Goal: Task Accomplishment & Management: Use online tool/utility

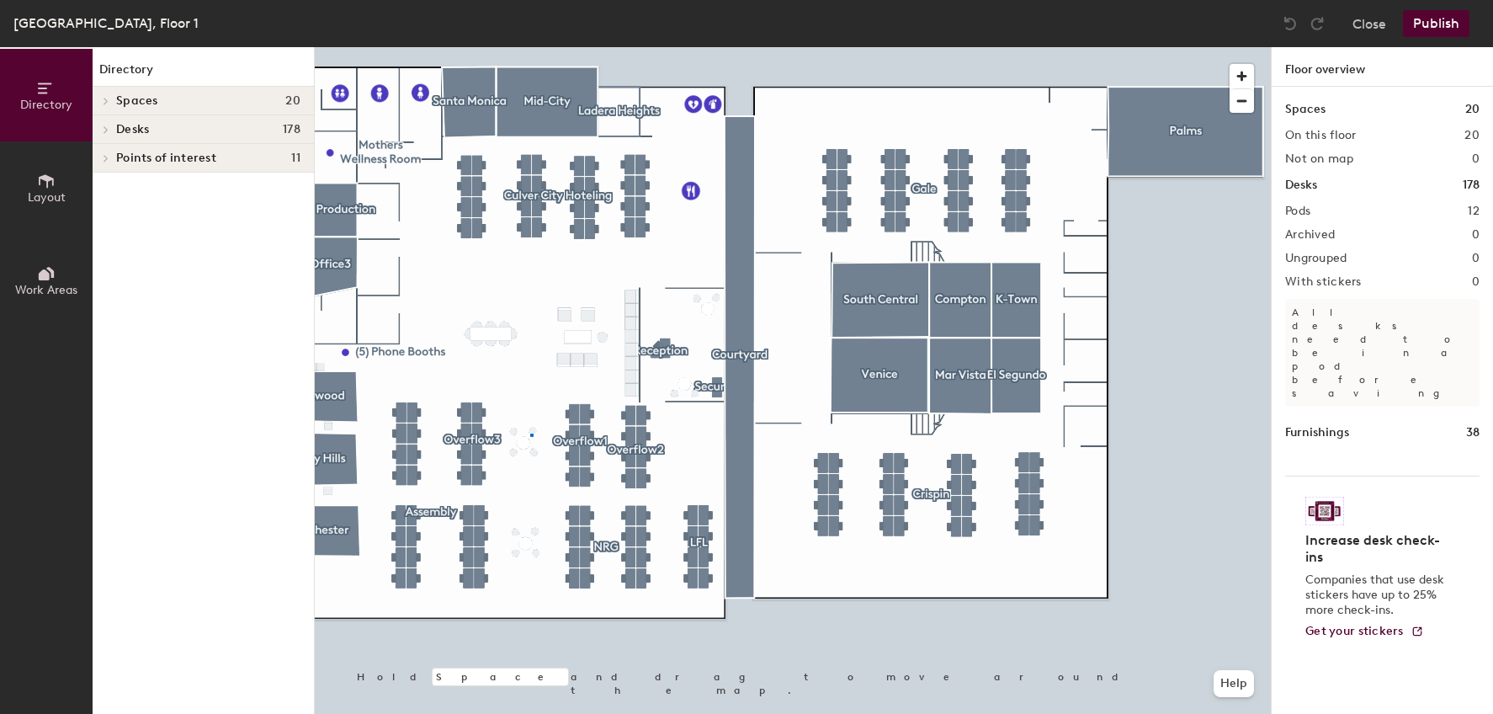
click at [533, 47] on div at bounding box center [793, 47] width 956 height 0
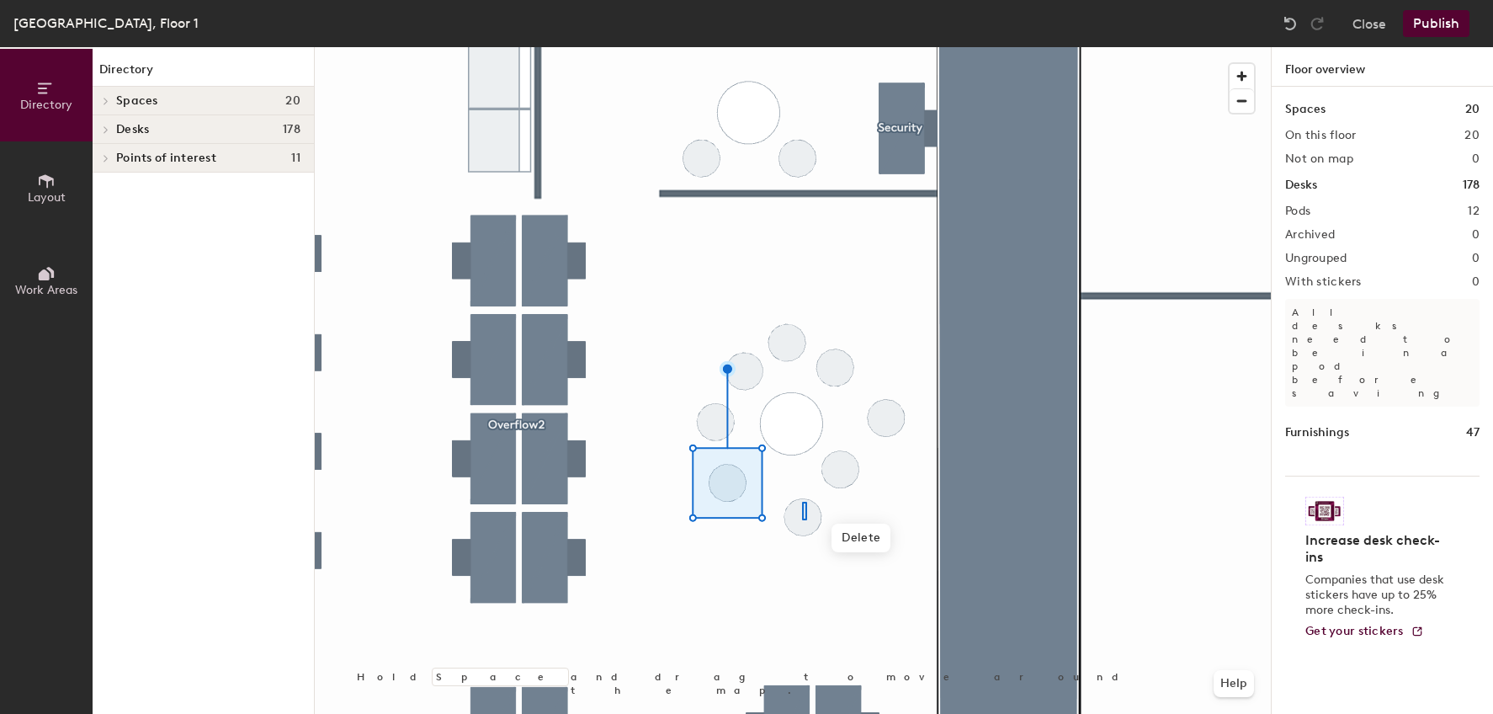
click at [802, 47] on div at bounding box center [793, 47] width 956 height 0
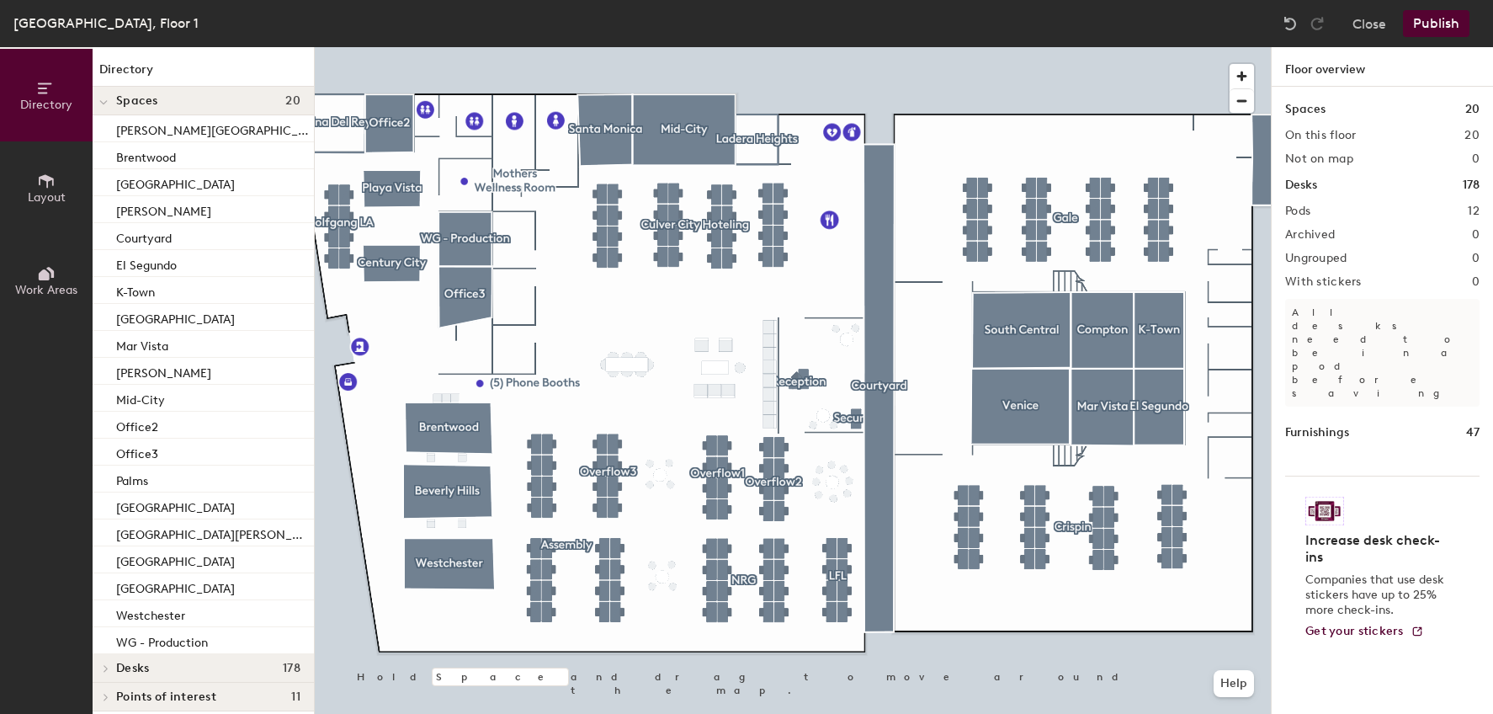
click at [46, 175] on icon at bounding box center [46, 180] width 15 height 13
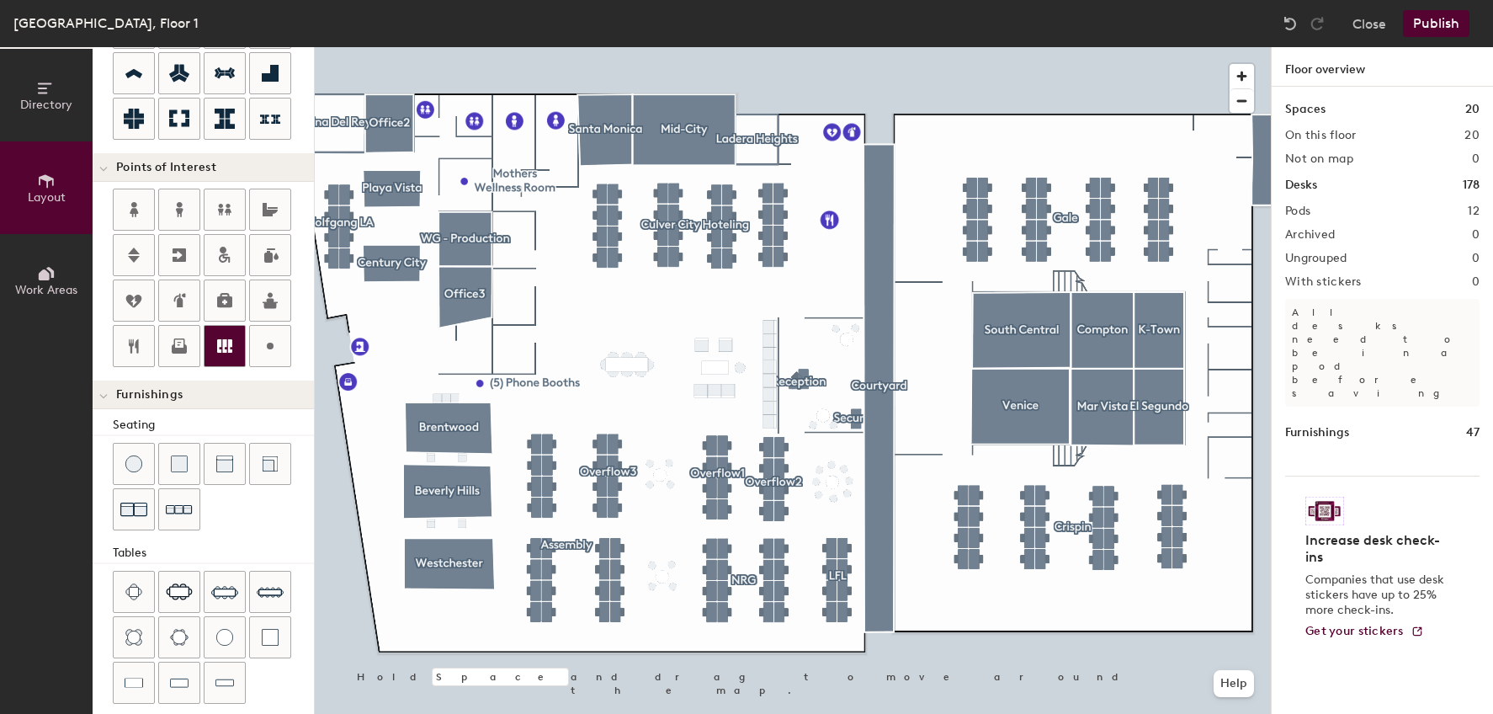
scroll to position [252, 0]
click at [863, 160] on div "Directory Layout Work Areas Layout Add space Resize Desks Points of Interest Fu…" at bounding box center [746, 380] width 1493 height 666
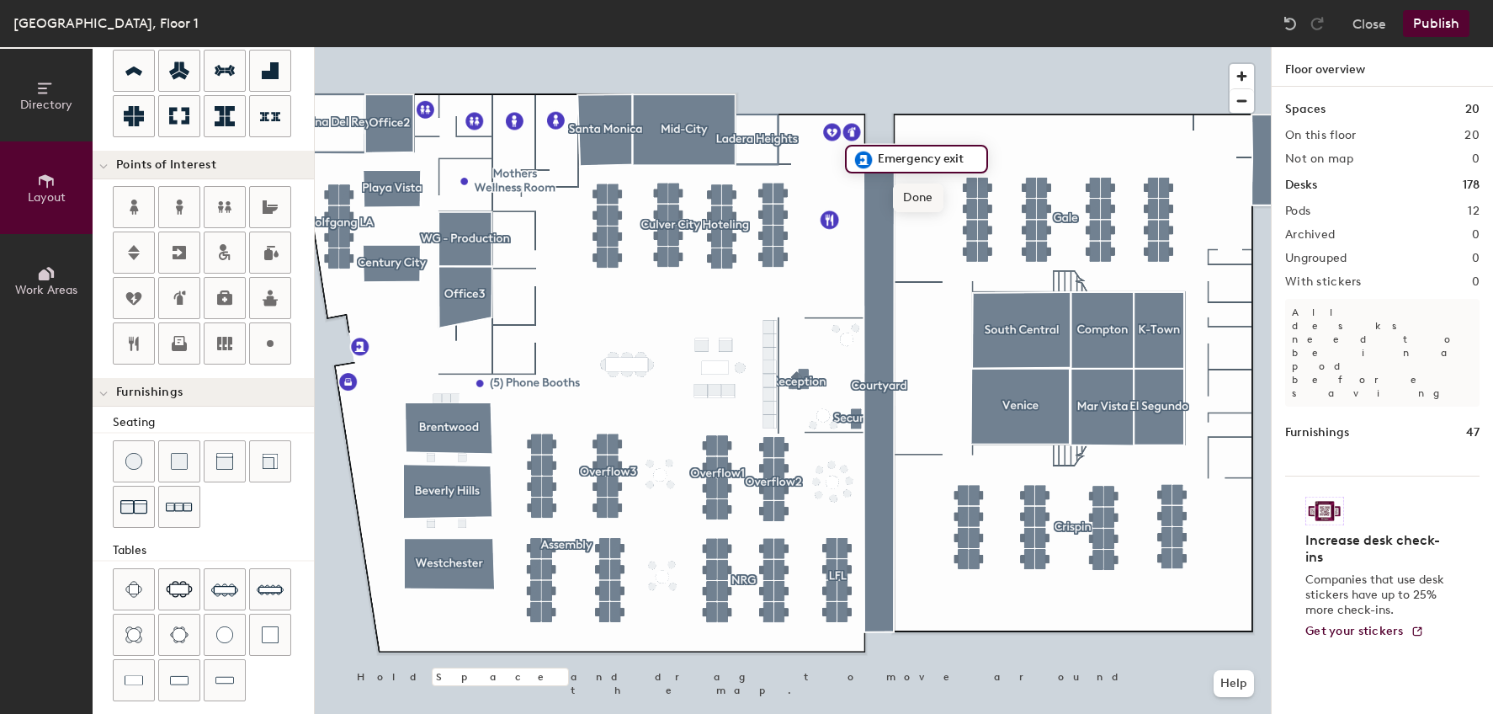
click at [912, 199] on span "Done" at bounding box center [918, 197] width 50 height 29
click at [865, 369] on div "Directory Layout Work Areas Layout Add space Resize Desks Points of Interest Fu…" at bounding box center [746, 380] width 1493 height 666
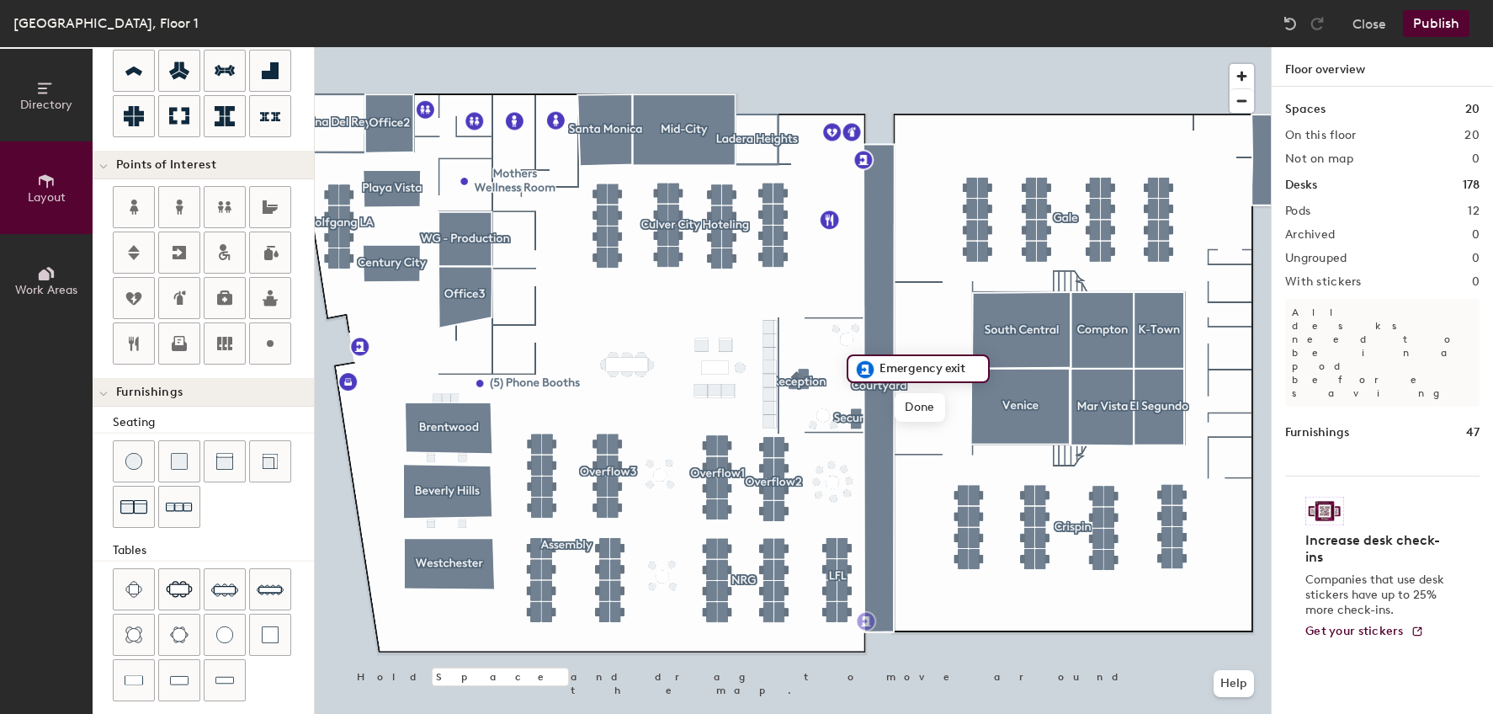
click at [866, 621] on div "Directory Layout Work Areas Layout Add space Resize Desks Points of Interest Fu…" at bounding box center [746, 380] width 1493 height 666
click at [918, 659] on span "Done" at bounding box center [920, 659] width 50 height 29
click at [360, 47] on div at bounding box center [793, 47] width 956 height 0
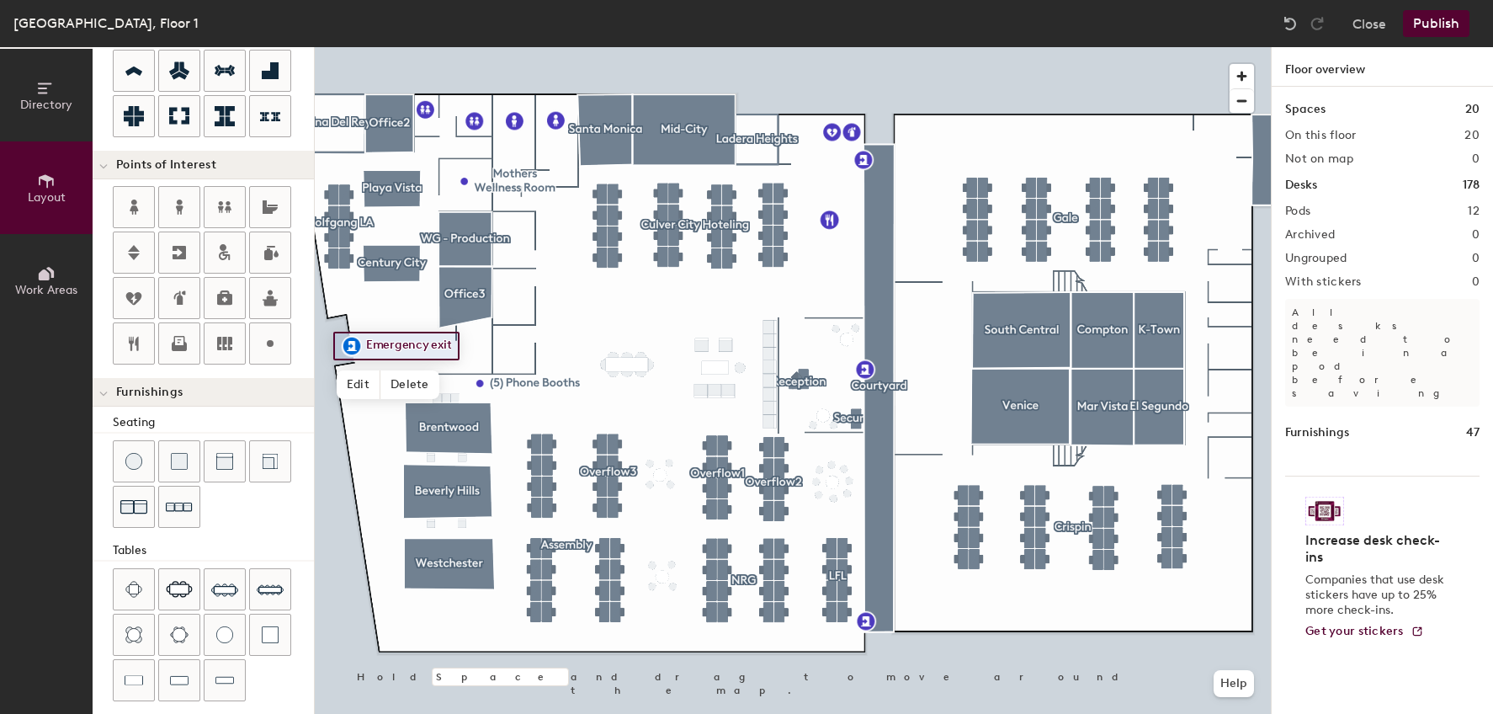
click at [975, 47] on div at bounding box center [793, 47] width 956 height 0
click at [909, 153] on div "Directory Layout Work Areas Layout Add space Resize Desks Points of Interest Fu…" at bounding box center [746, 380] width 1493 height 666
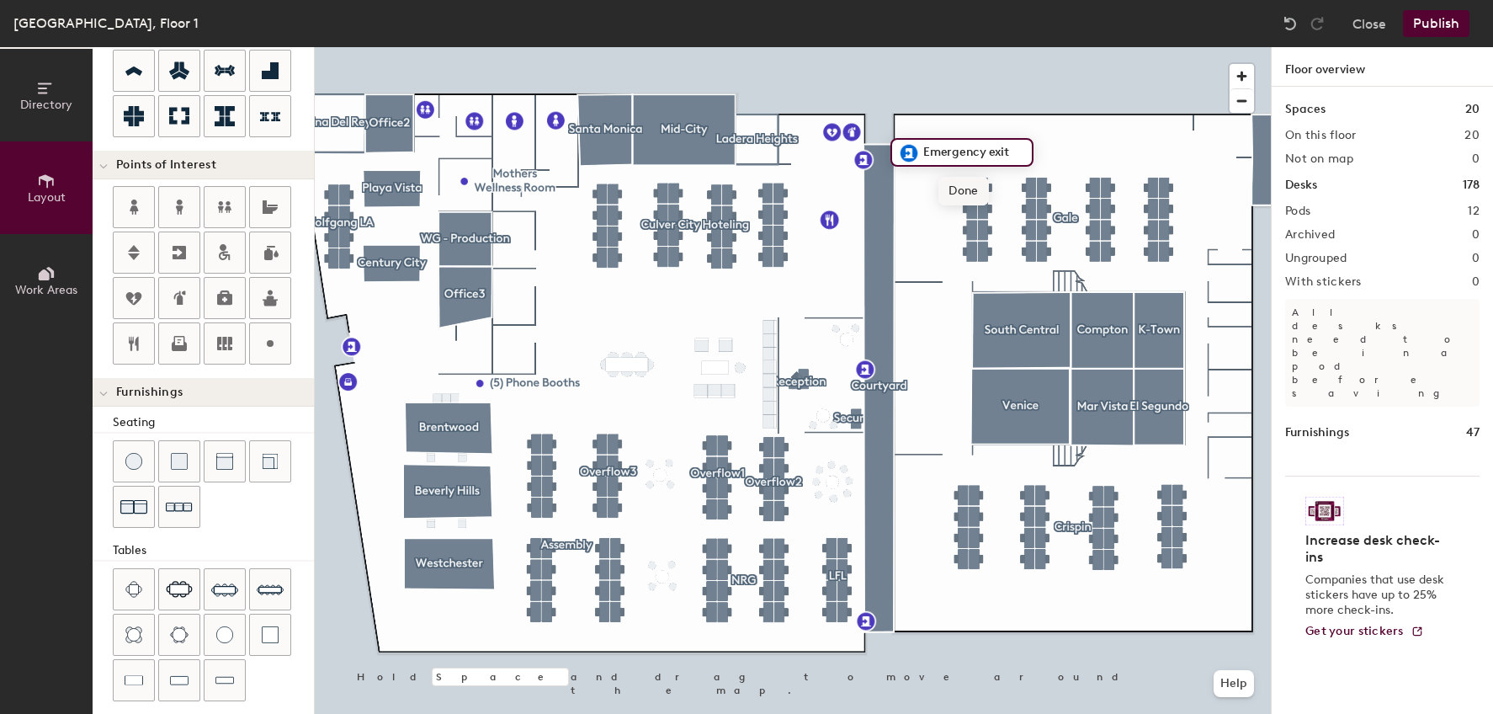
click at [963, 189] on span "Done" at bounding box center [963, 191] width 50 height 29
click at [905, 47] on div at bounding box center [793, 47] width 956 height 0
click at [896, 173] on div "Directory Layout Work Areas Layout Add space Resize Desks Points of Interest Fu…" at bounding box center [746, 380] width 1493 height 666
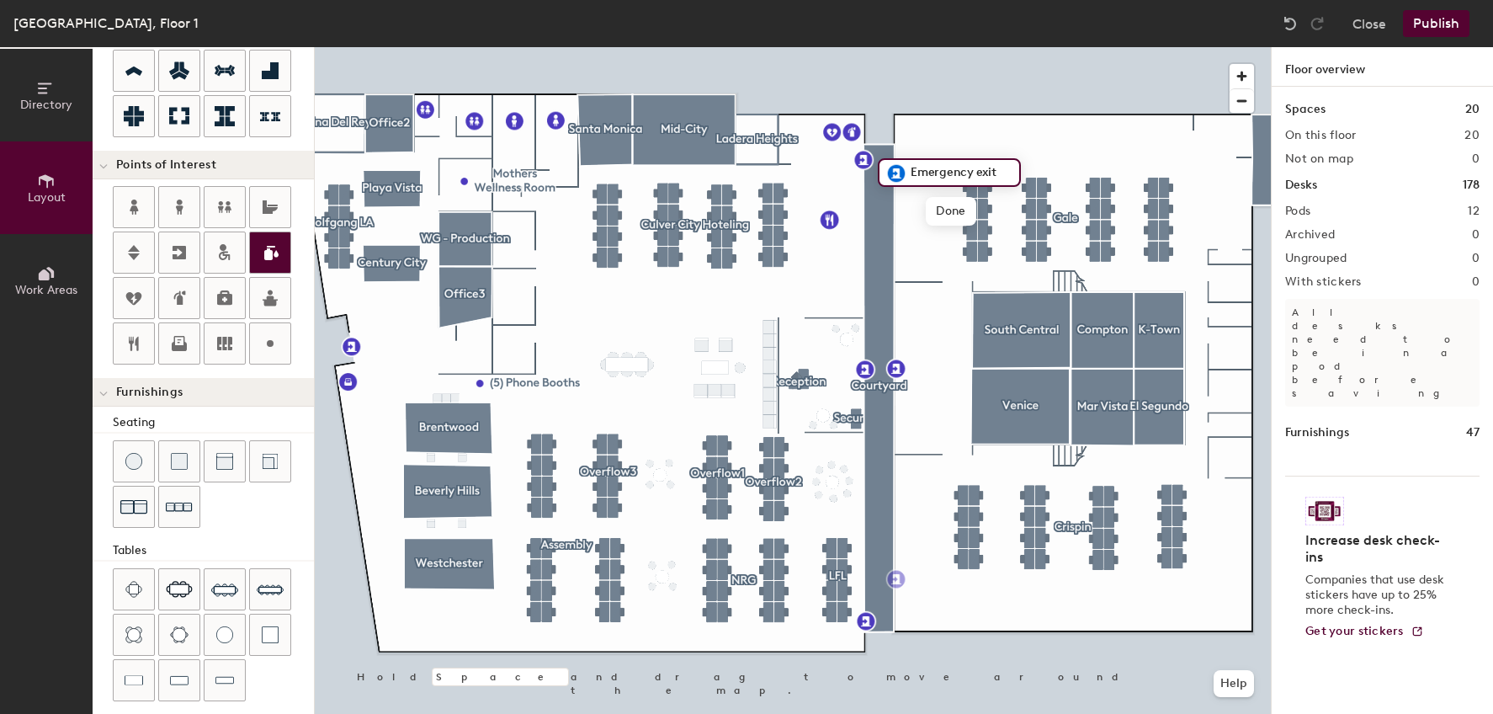
click at [898, 578] on div "Directory Layout Work Areas Layout Add space Resize Desks Points of Interest Fu…" at bounding box center [746, 380] width 1493 height 666
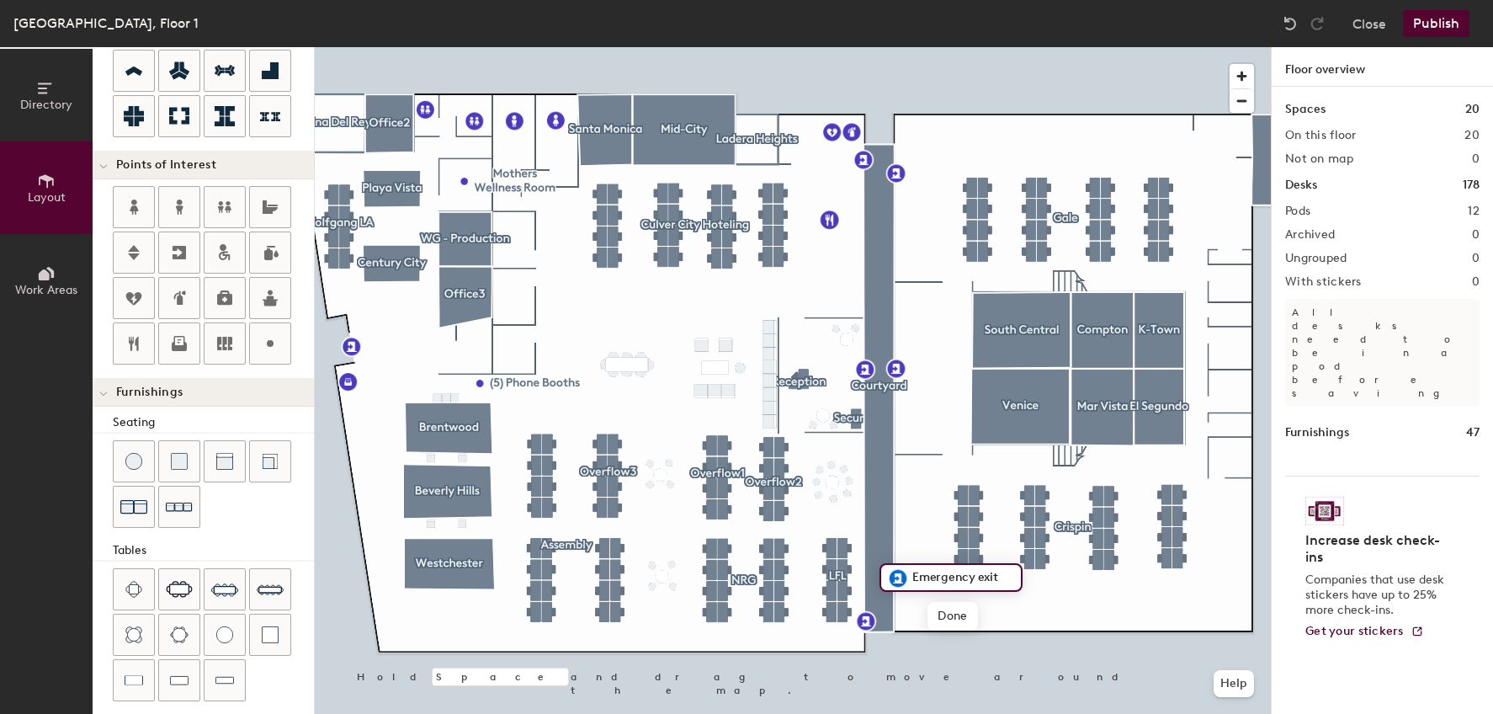
click at [915, 47] on div at bounding box center [793, 47] width 956 height 0
drag, startPoint x: 176, startPoint y: 252, endPoint x: 907, endPoint y: 564, distance: 795.0
click at [952, 47] on div at bounding box center [793, 47] width 956 height 0
click at [1253, 229] on div "Directory Layout Work Areas Layout Add space Resize Desks Points of Interest Fu…" at bounding box center [746, 380] width 1493 height 666
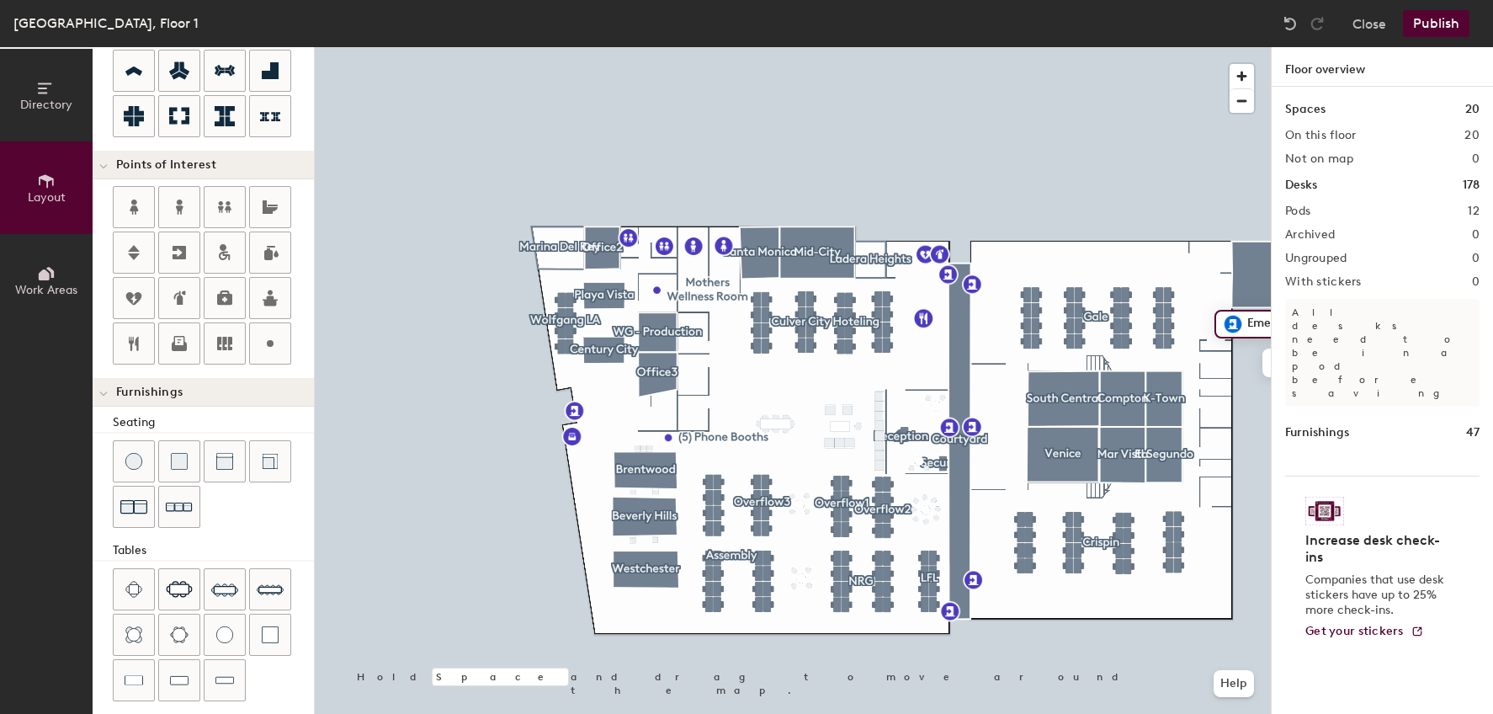
click at [1105, 617] on div "Directory Layout Work Areas Layout Add space Resize Desks Points of Interest Fu…" at bounding box center [746, 380] width 1493 height 666
click at [1160, 658] on span "Done" at bounding box center [1159, 654] width 50 height 29
click at [1039, 47] on div at bounding box center [793, 47] width 956 height 0
type input "20"
click at [774, 47] on div at bounding box center [793, 47] width 956 height 0
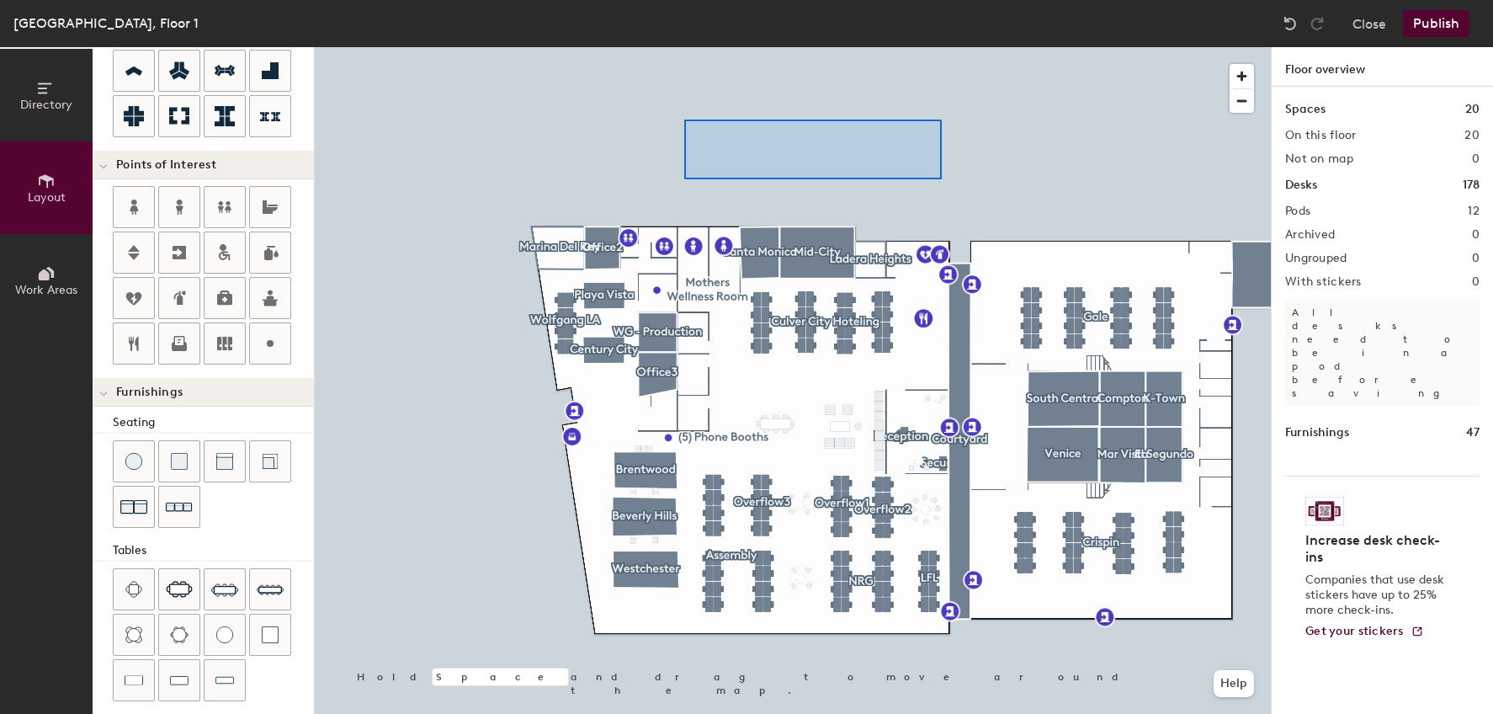
click at [684, 47] on div at bounding box center [793, 47] width 956 height 0
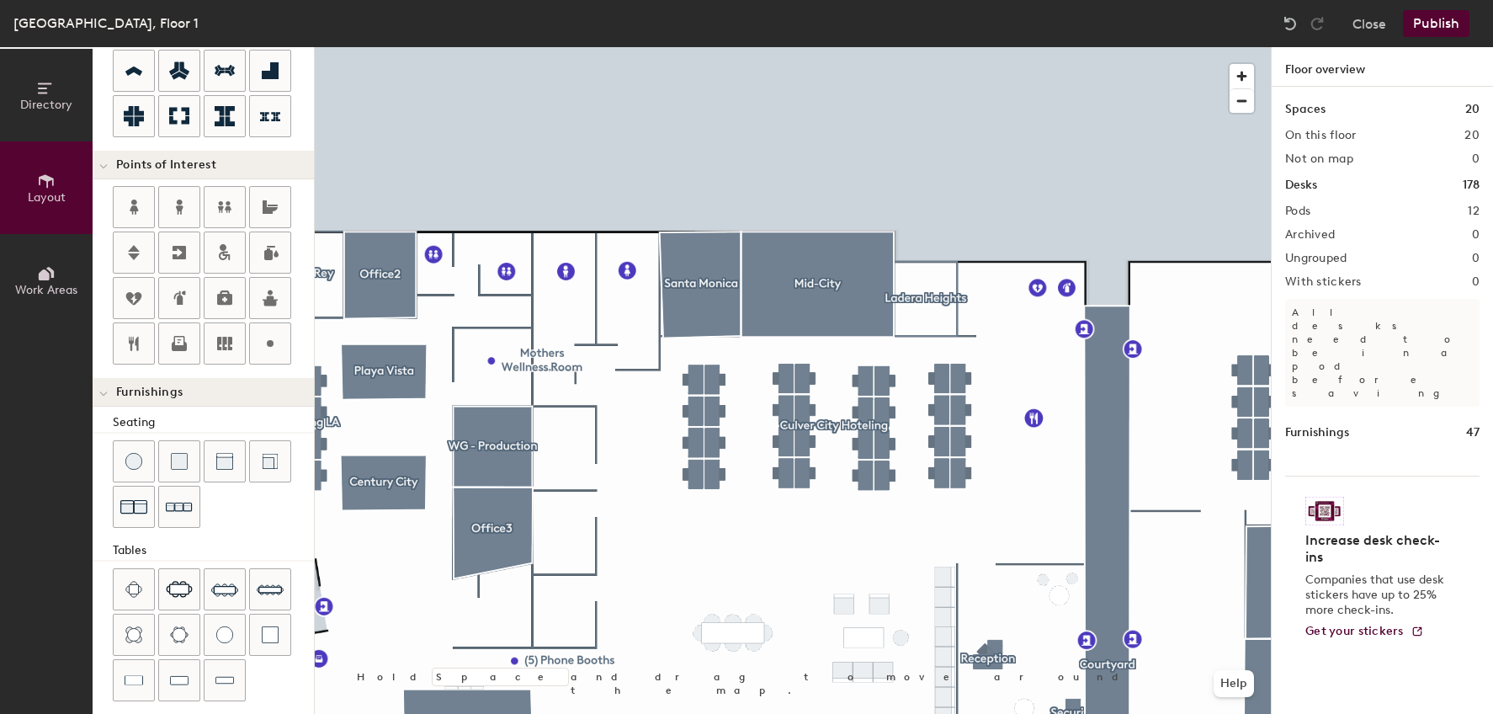
click at [528, 45] on div "Culver City, Floor 1 Close Publish Directory Layout Work Areas Layout Add space…" at bounding box center [746, 357] width 1493 height 714
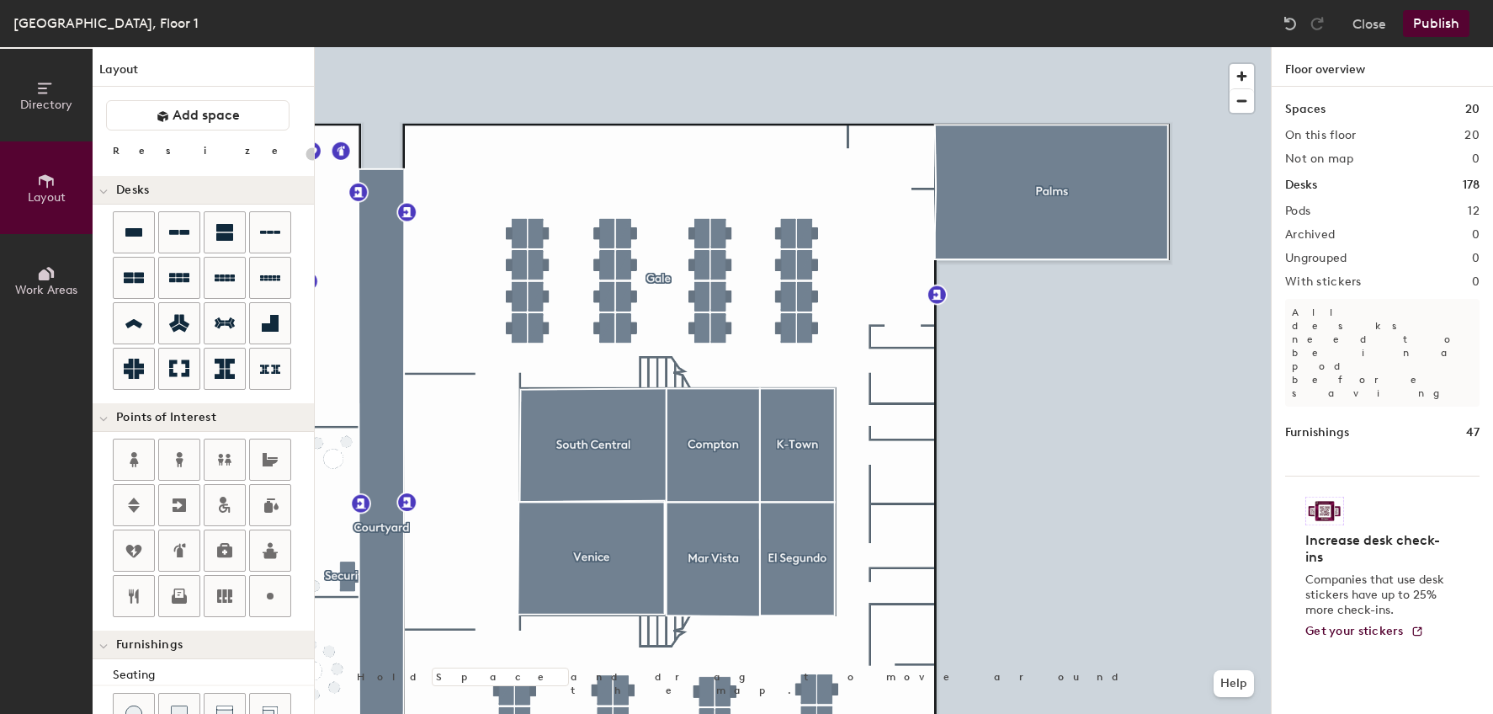
scroll to position [252, 0]
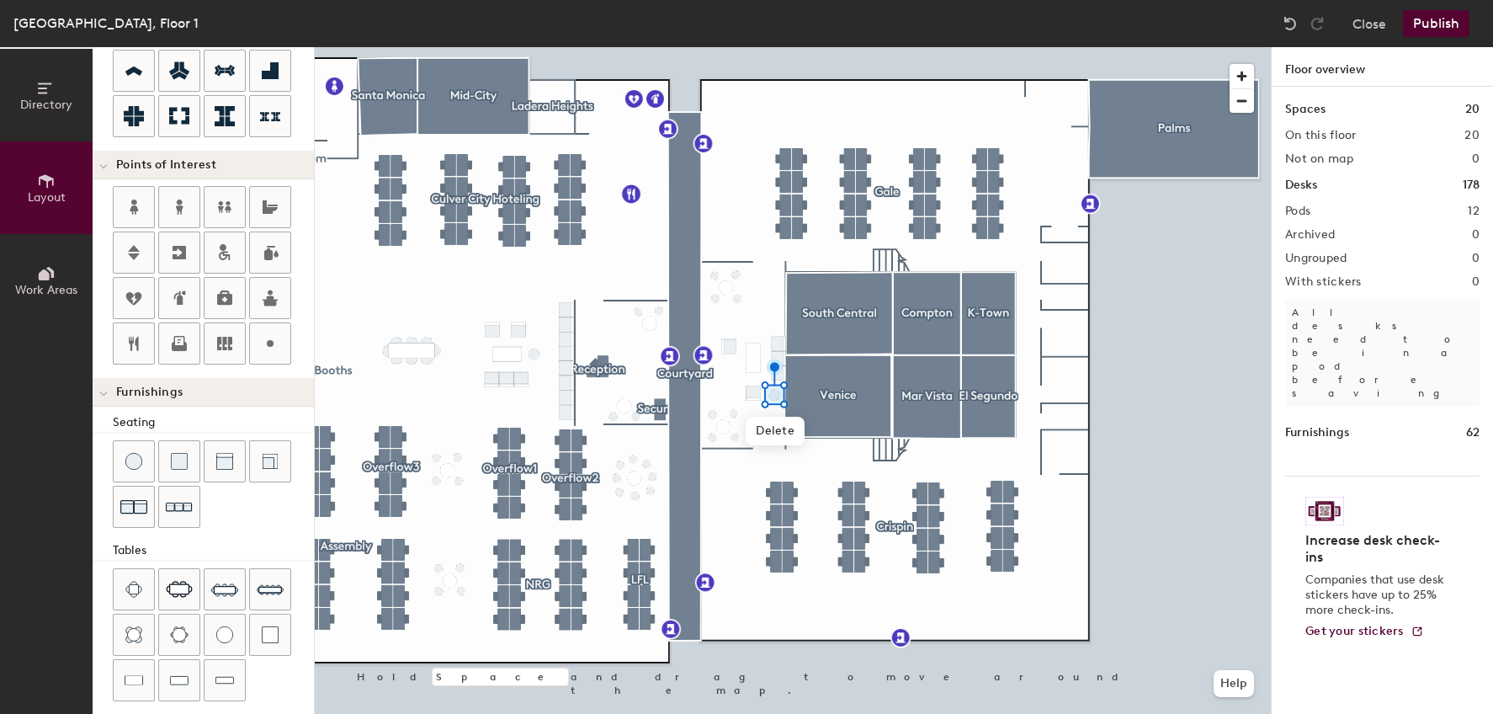
click at [735, 47] on div at bounding box center [793, 47] width 956 height 0
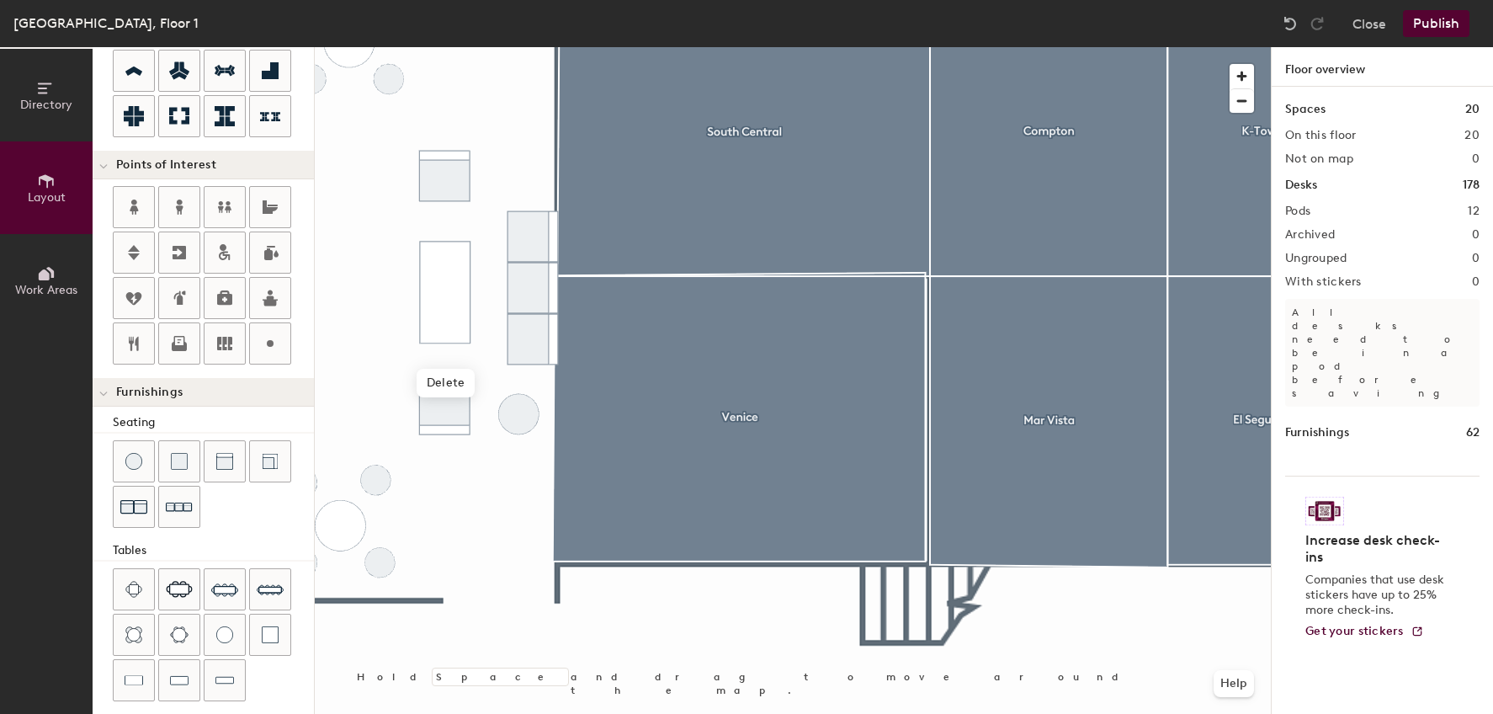
click at [515, 47] on div at bounding box center [793, 47] width 956 height 0
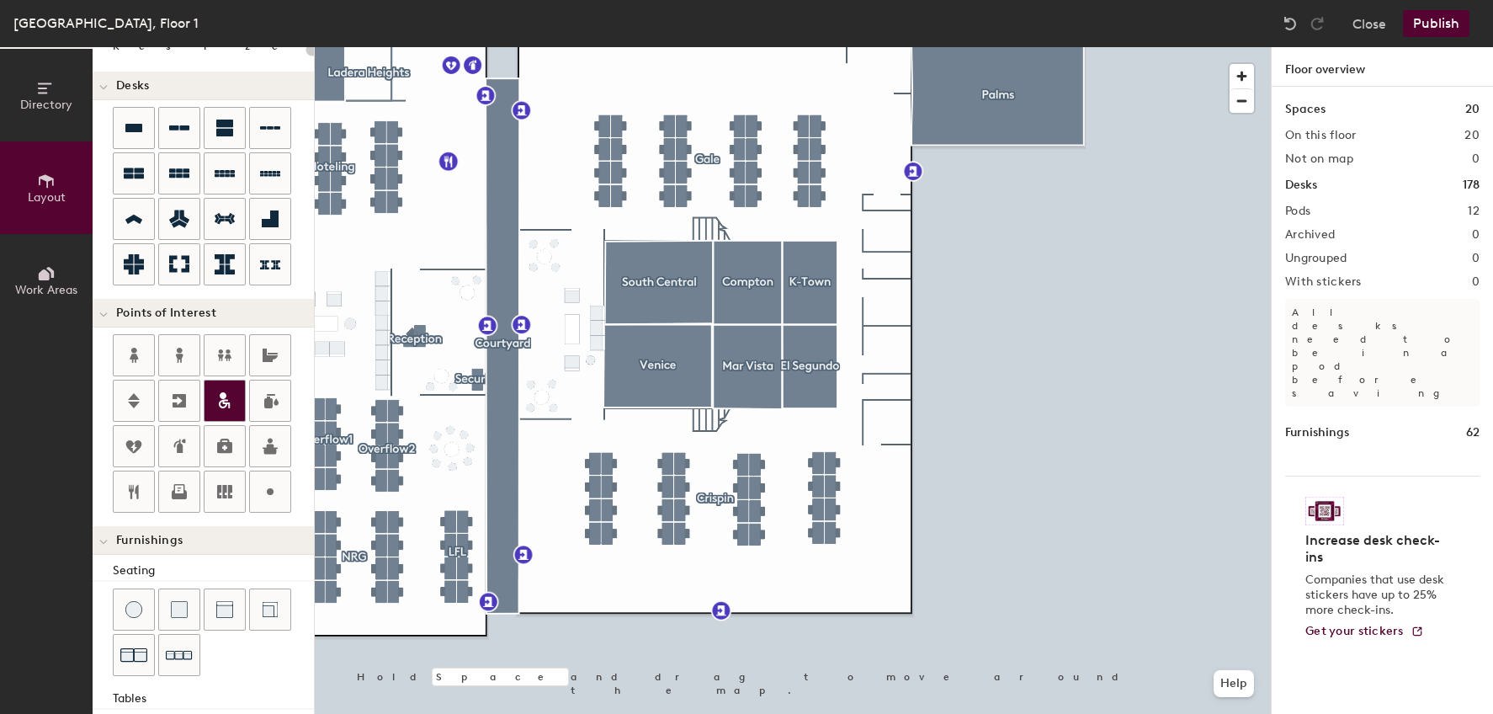
scroll to position [0, 0]
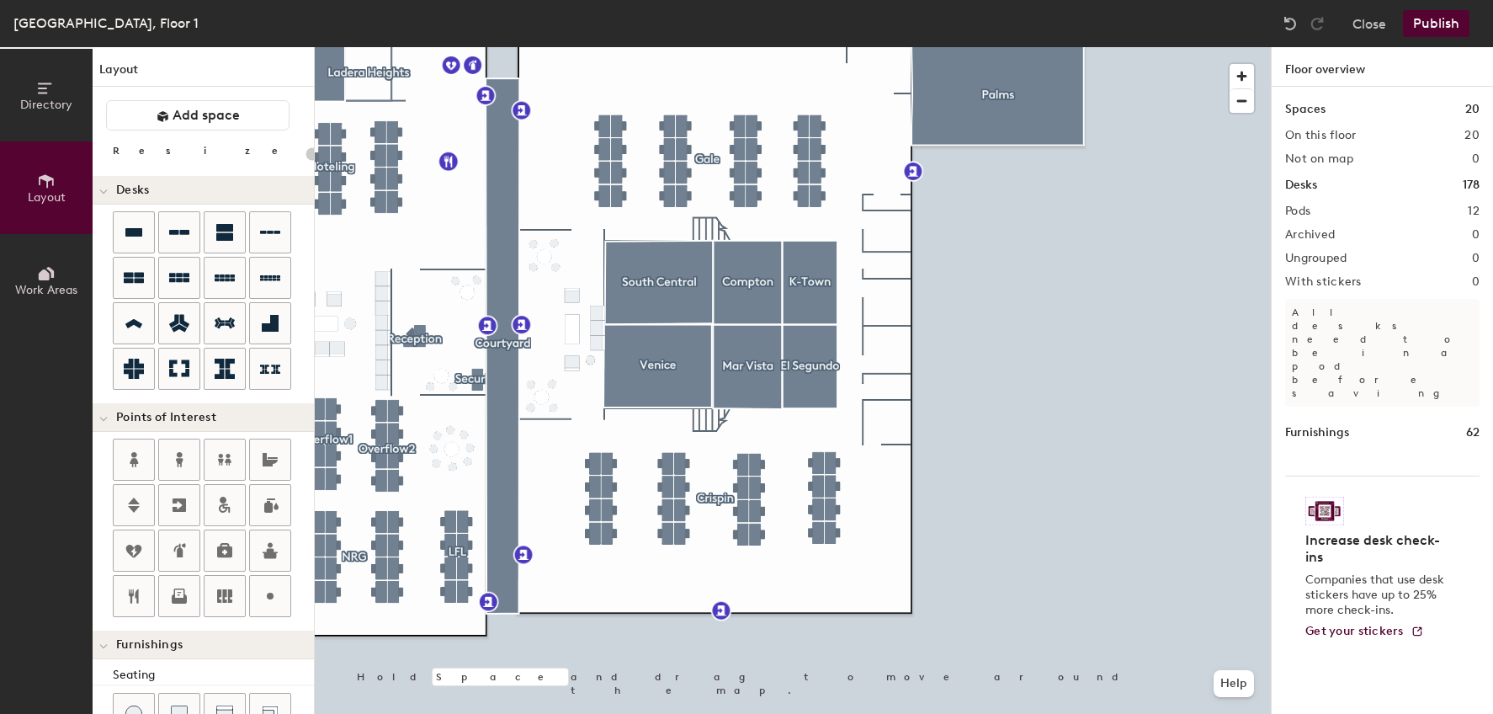
click at [560, 587] on div "Directory Layout Work Areas Layout Add space Resize Desks Points of Interest Fu…" at bounding box center [746, 380] width 1493 height 666
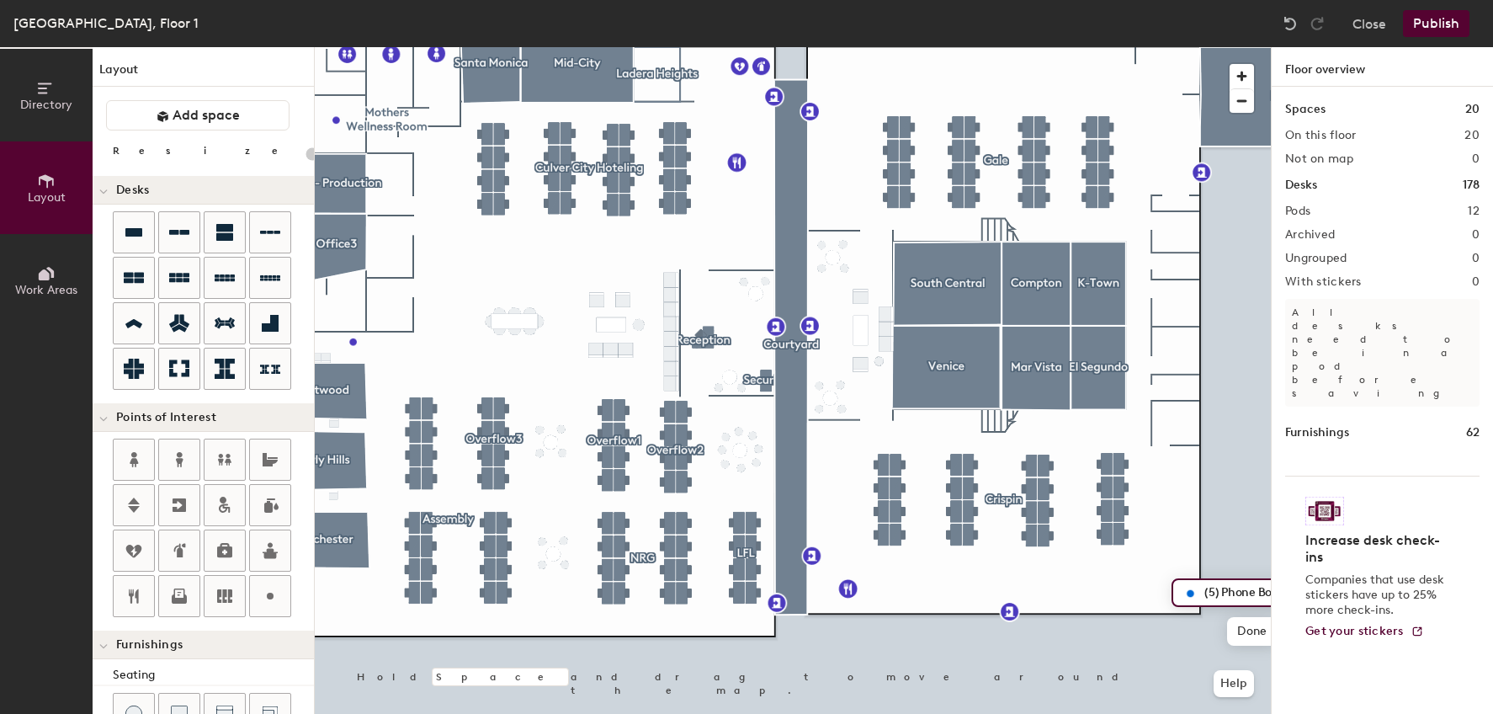
type input "20"
click at [1212, 596] on input "(5) Phone Booths" at bounding box center [1260, 593] width 121 height 24
click at [1207, 592] on input "(5) Phone Booths" at bounding box center [1260, 593] width 121 height 24
type input "(1) Phone Booths"
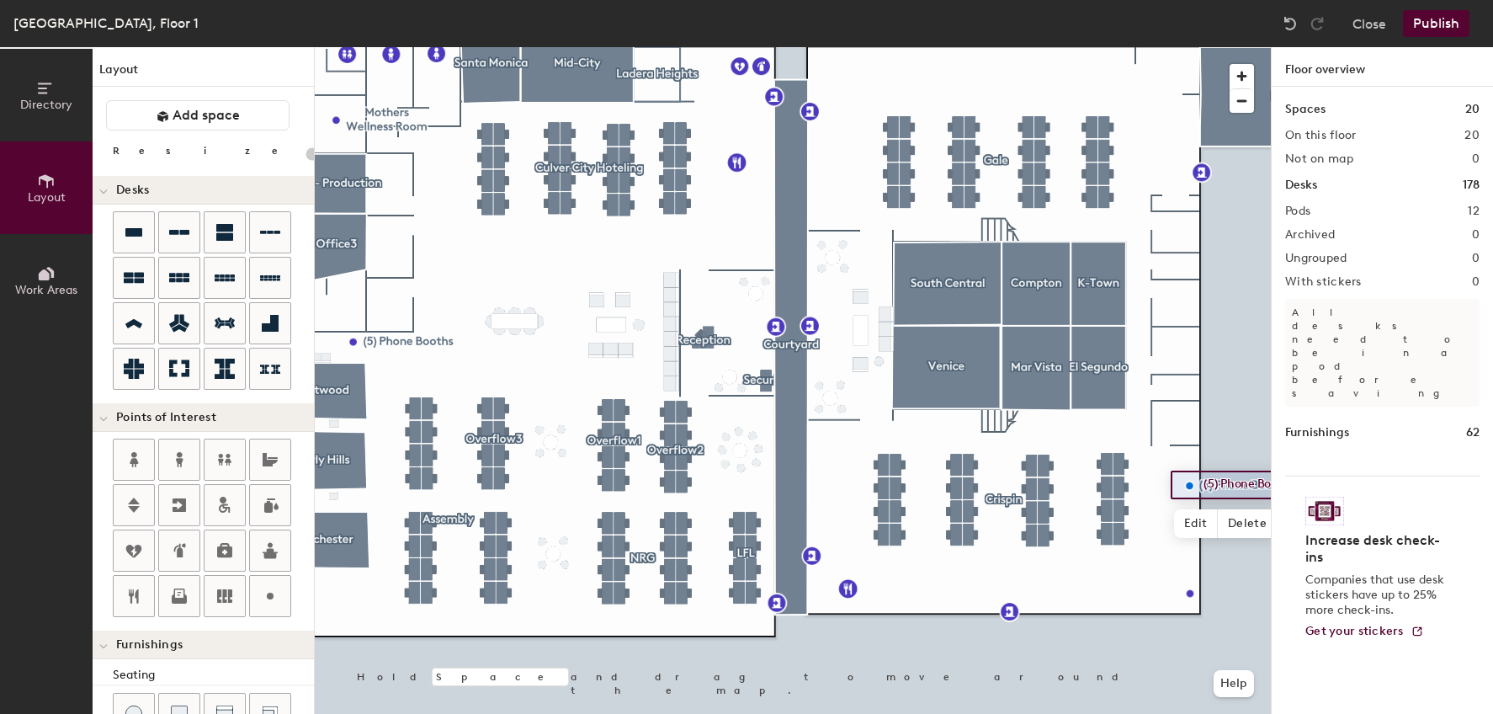
type input "20"
click at [1201, 518] on span "Edit" at bounding box center [1196, 523] width 44 height 29
click at [1208, 484] on input "(5) Phone Booths" at bounding box center [1259, 485] width 121 height 24
type input "(2) Phone Booths"
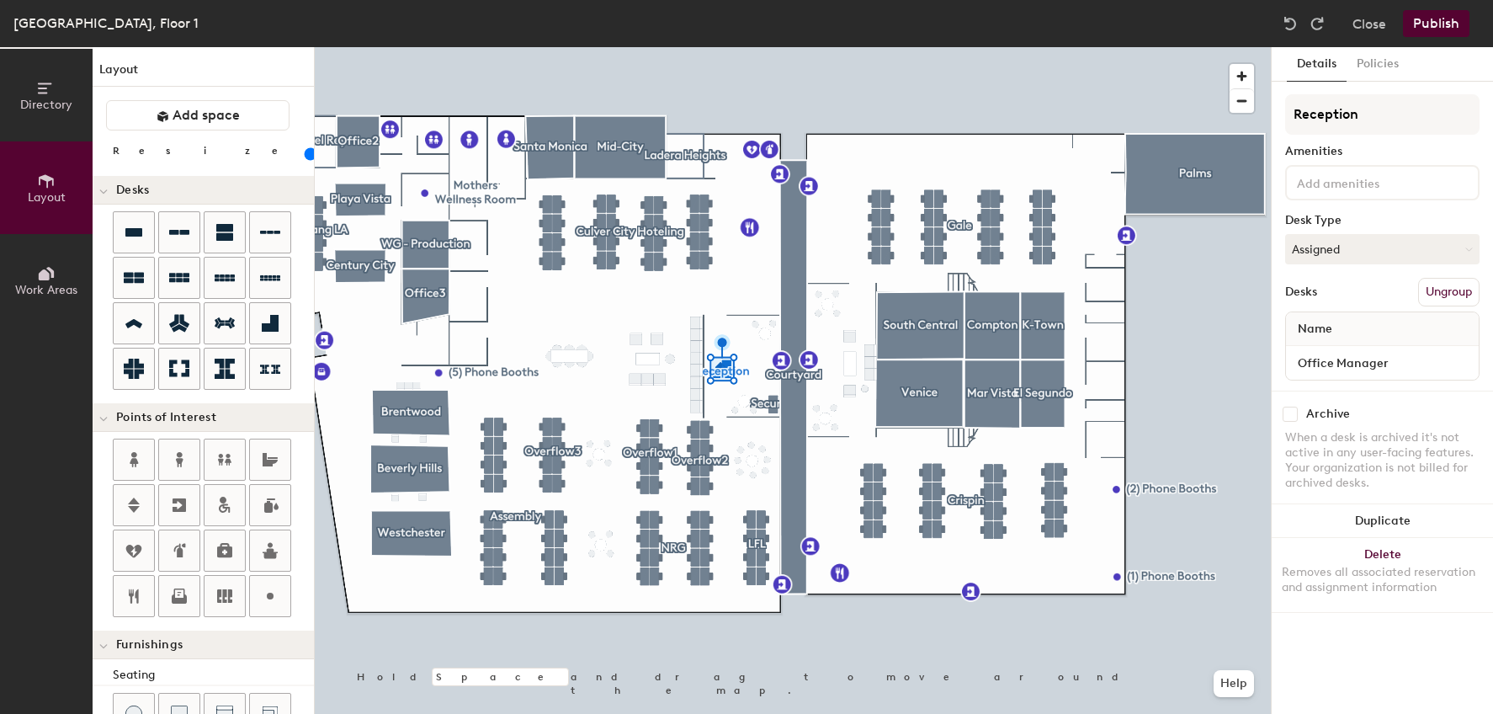
click at [937, 47] on div at bounding box center [793, 47] width 956 height 0
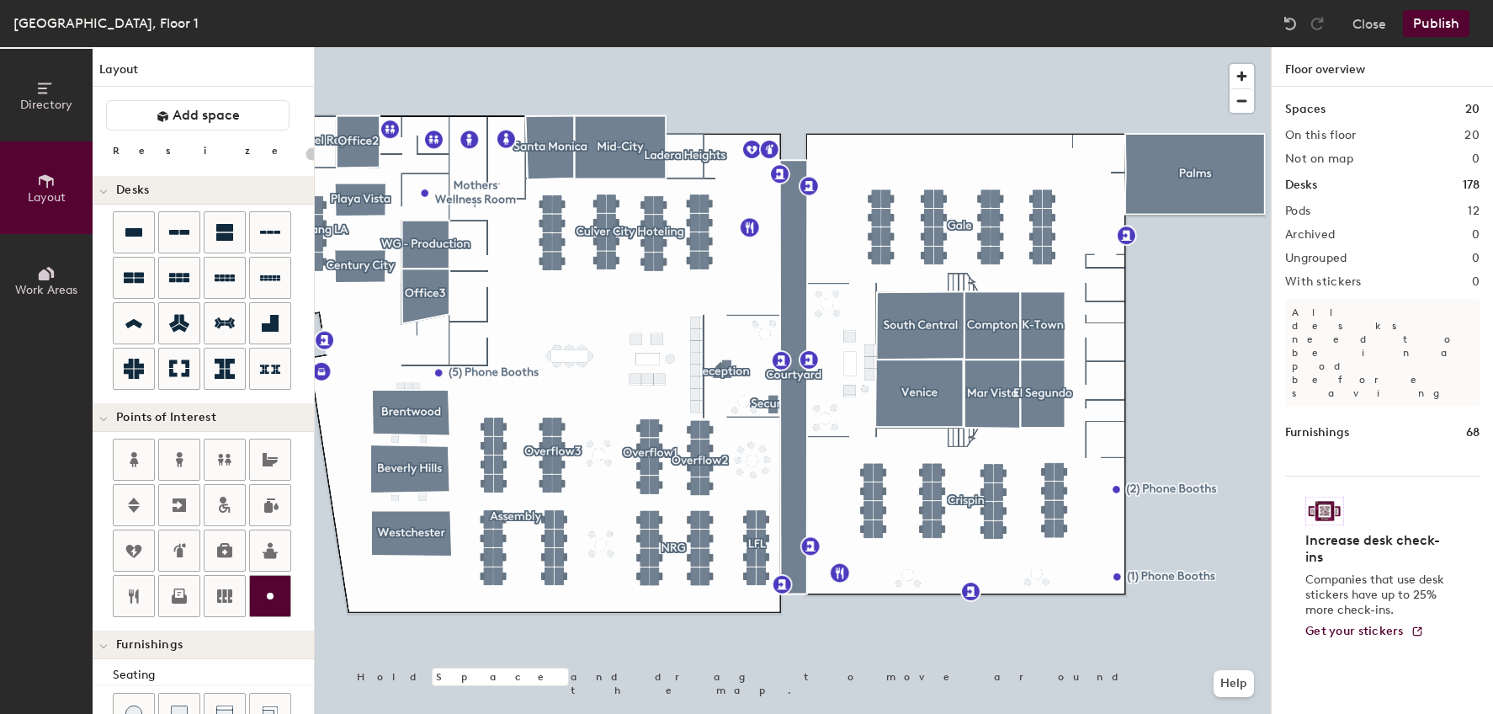
click at [268, 582] on div at bounding box center [270, 596] width 40 height 40
type input "20"
type input "Pool Table"
click at [947, 485] on span "Done" at bounding box center [952, 475] width 50 height 29
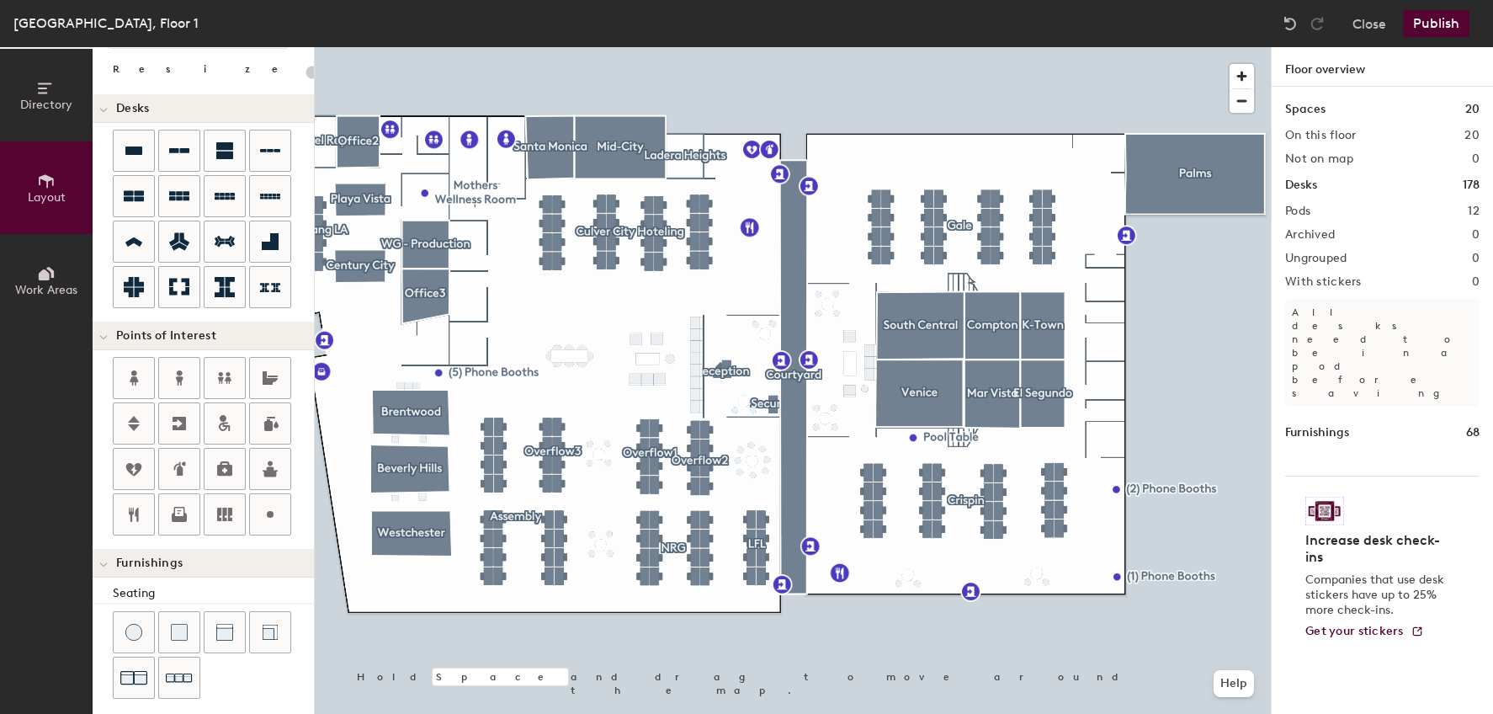
scroll to position [252, 0]
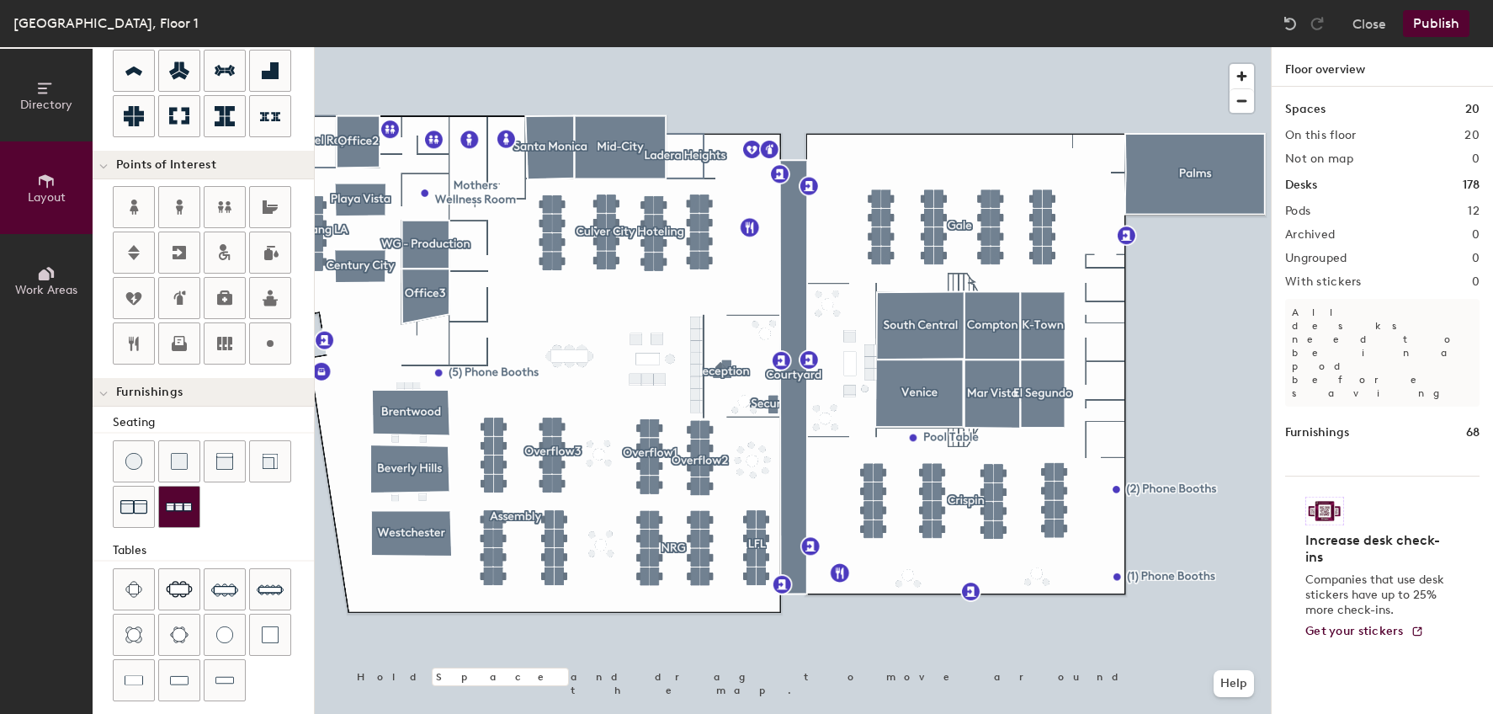
click at [177, 510] on img at bounding box center [179, 507] width 27 height 26
click at [990, 144] on div "Directory Layout Work Areas Layout Add space Resize Desks Points of Interest Fu…" at bounding box center [746, 380] width 1493 height 666
drag, startPoint x: 223, startPoint y: 455, endPoint x: 990, endPoint y: 169, distance: 819.0
click at [984, 47] on div at bounding box center [793, 47] width 956 height 0
type input "40"
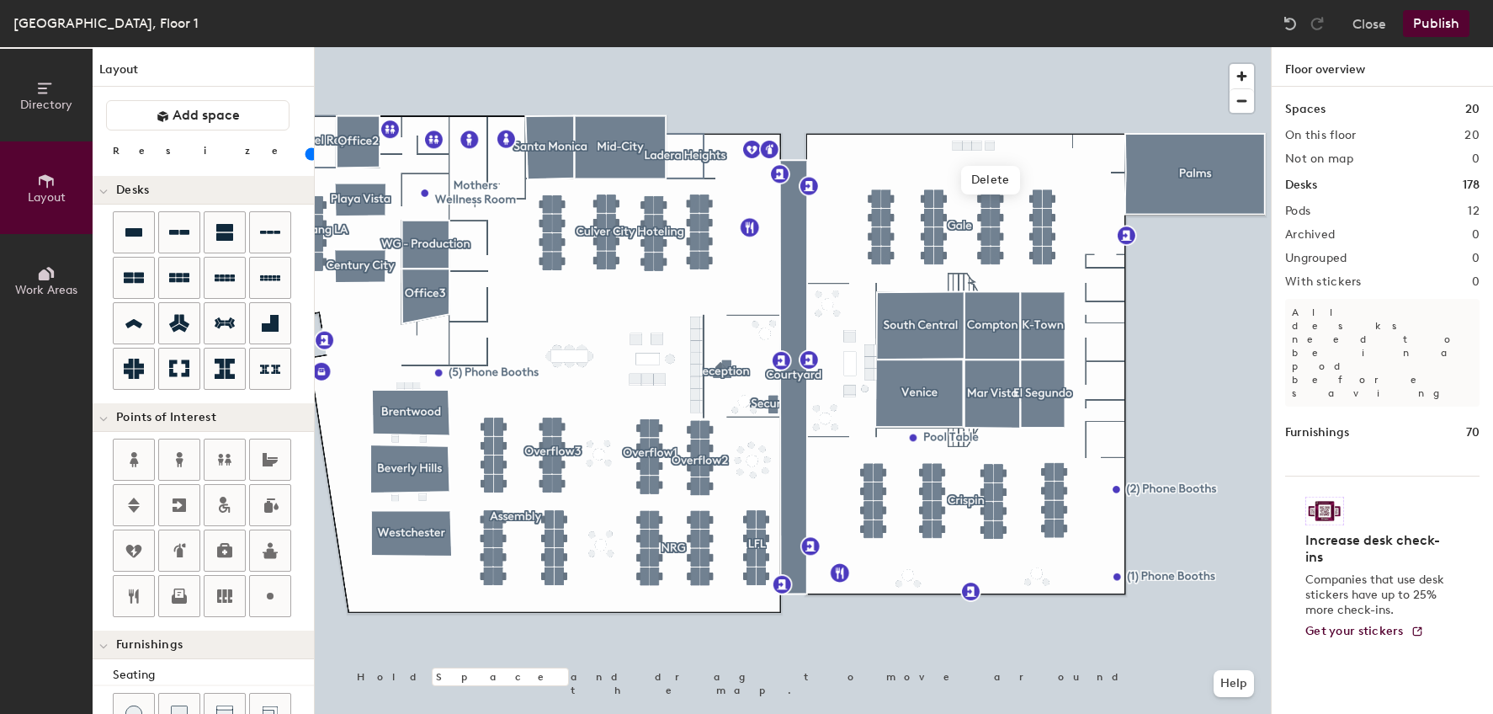
scroll to position [252, 0]
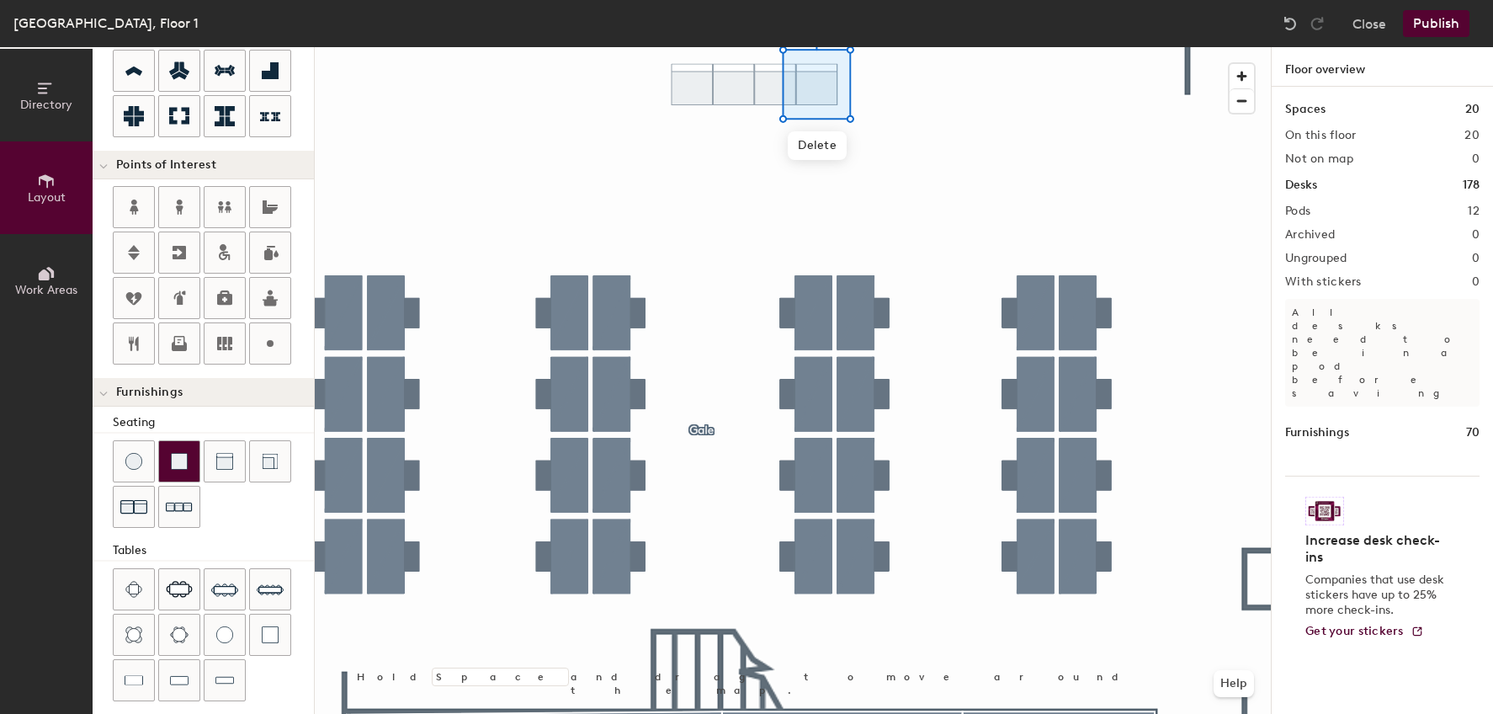
click at [190, 470] on div at bounding box center [179, 461] width 40 height 40
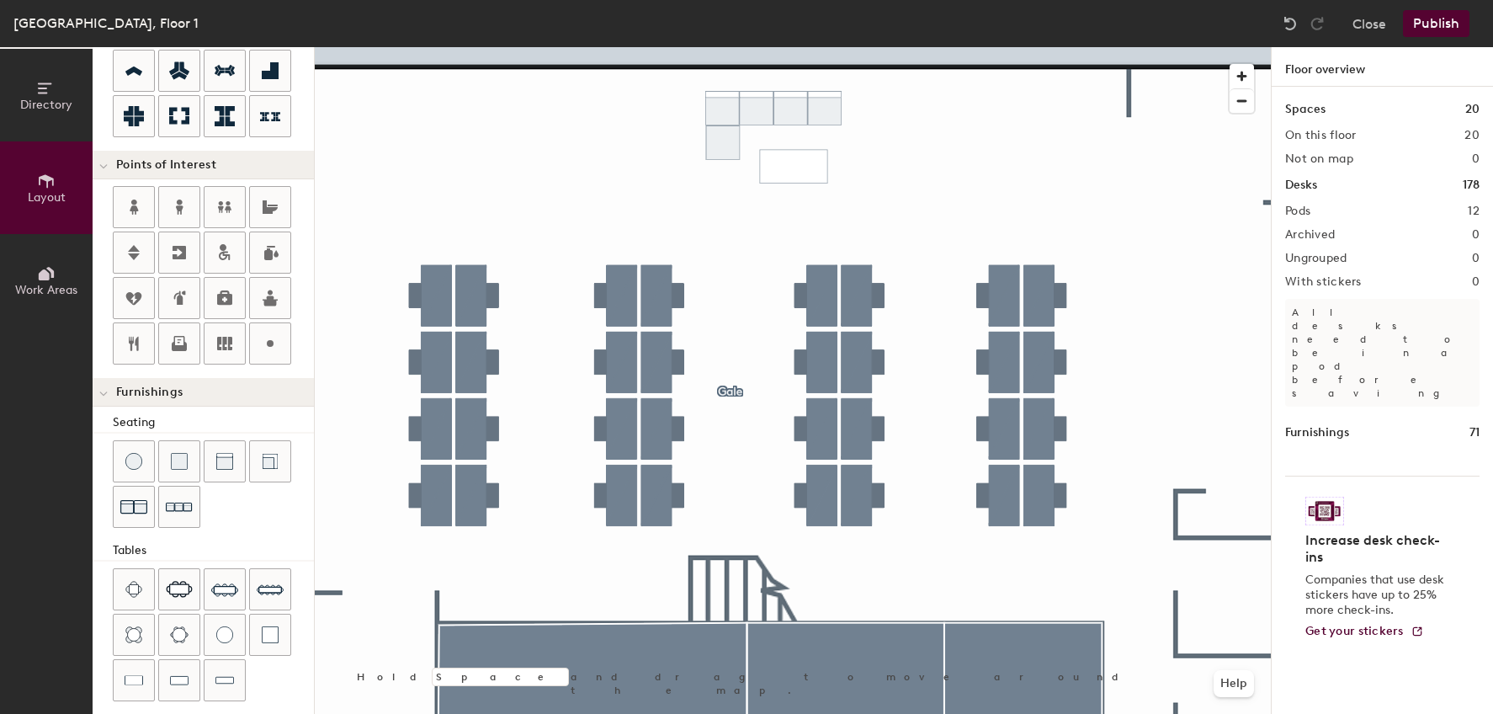
click at [791, 162] on div "Directory Layout Work Areas Layout Add space Resize Desks Points of Interest Fu…" at bounding box center [746, 380] width 1493 height 666
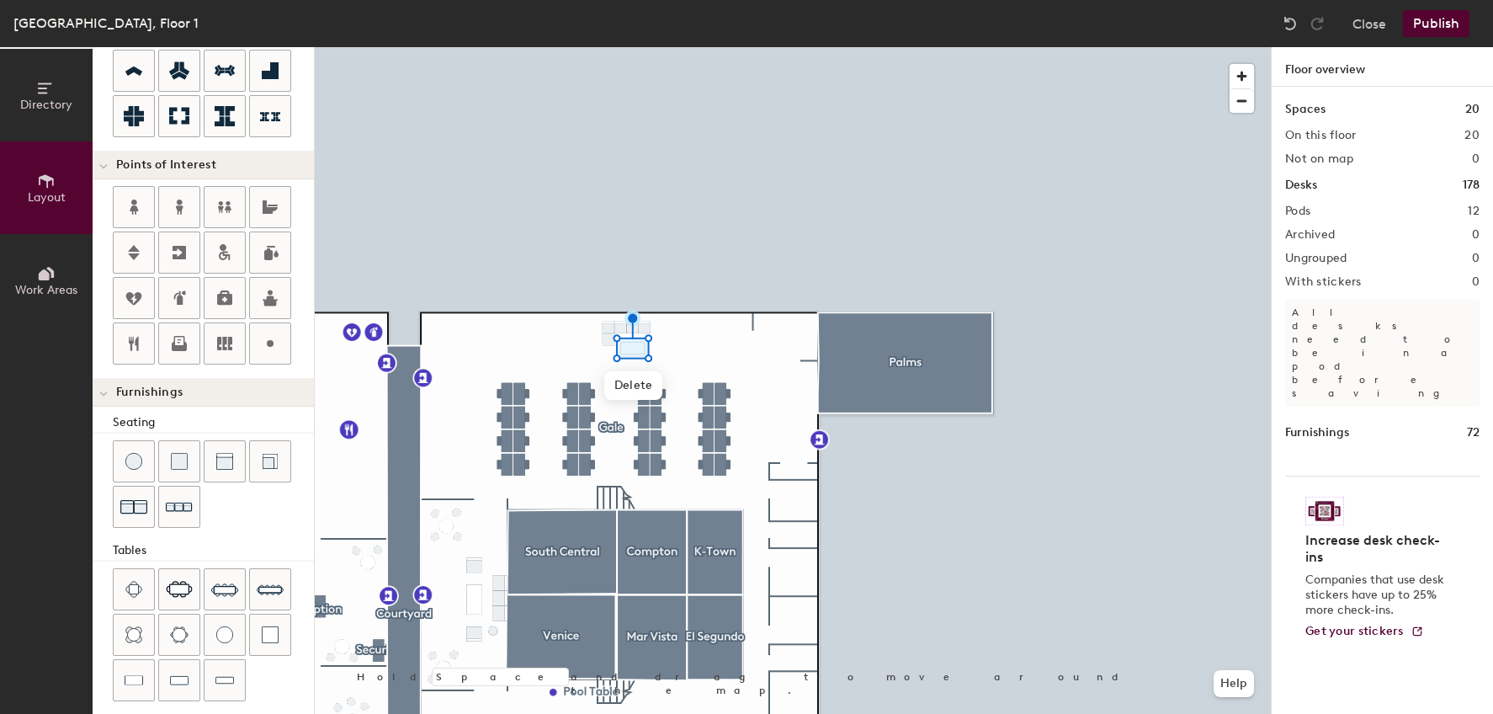
scroll to position [349, 0]
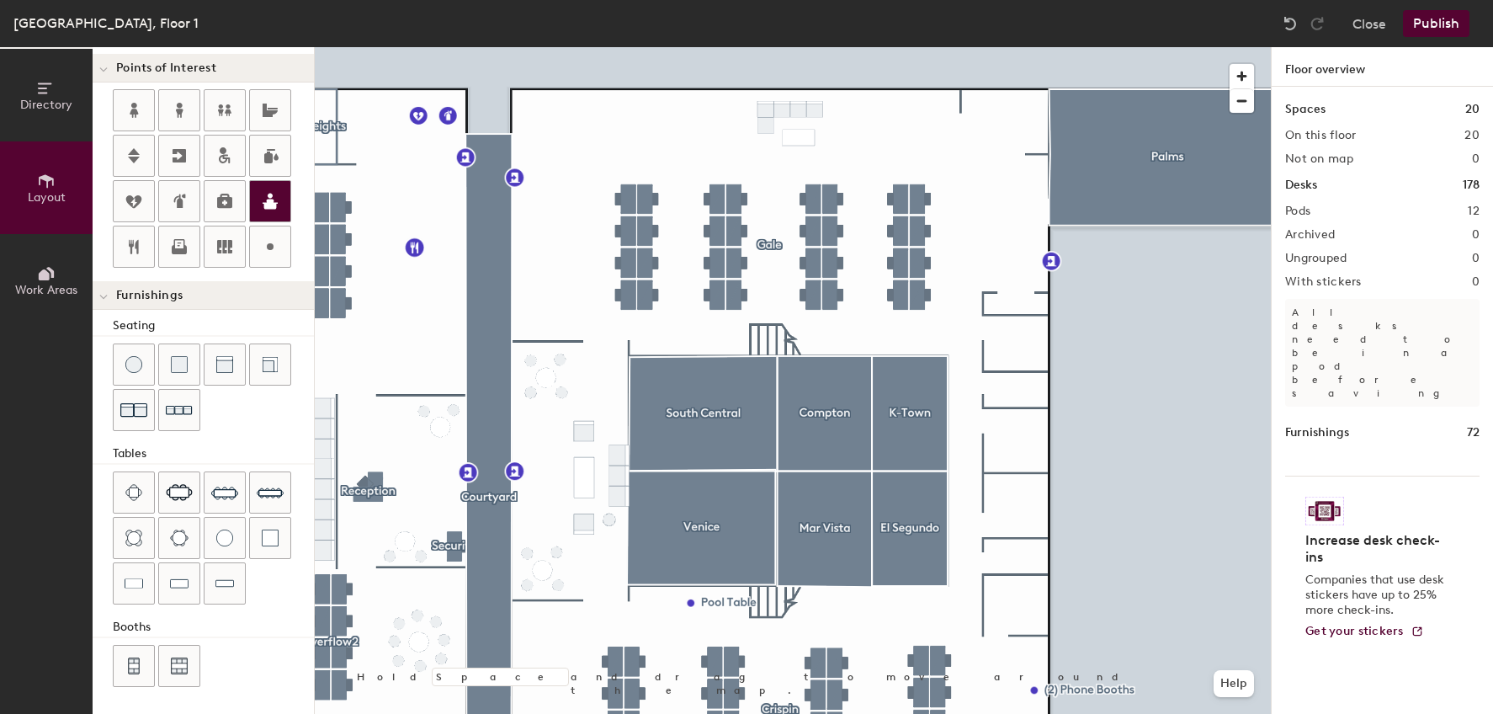
click at [569, 111] on div "Directory Layout Work Areas Layout Add space Resize Desks Points of Interest Fu…" at bounding box center [746, 380] width 1493 height 666
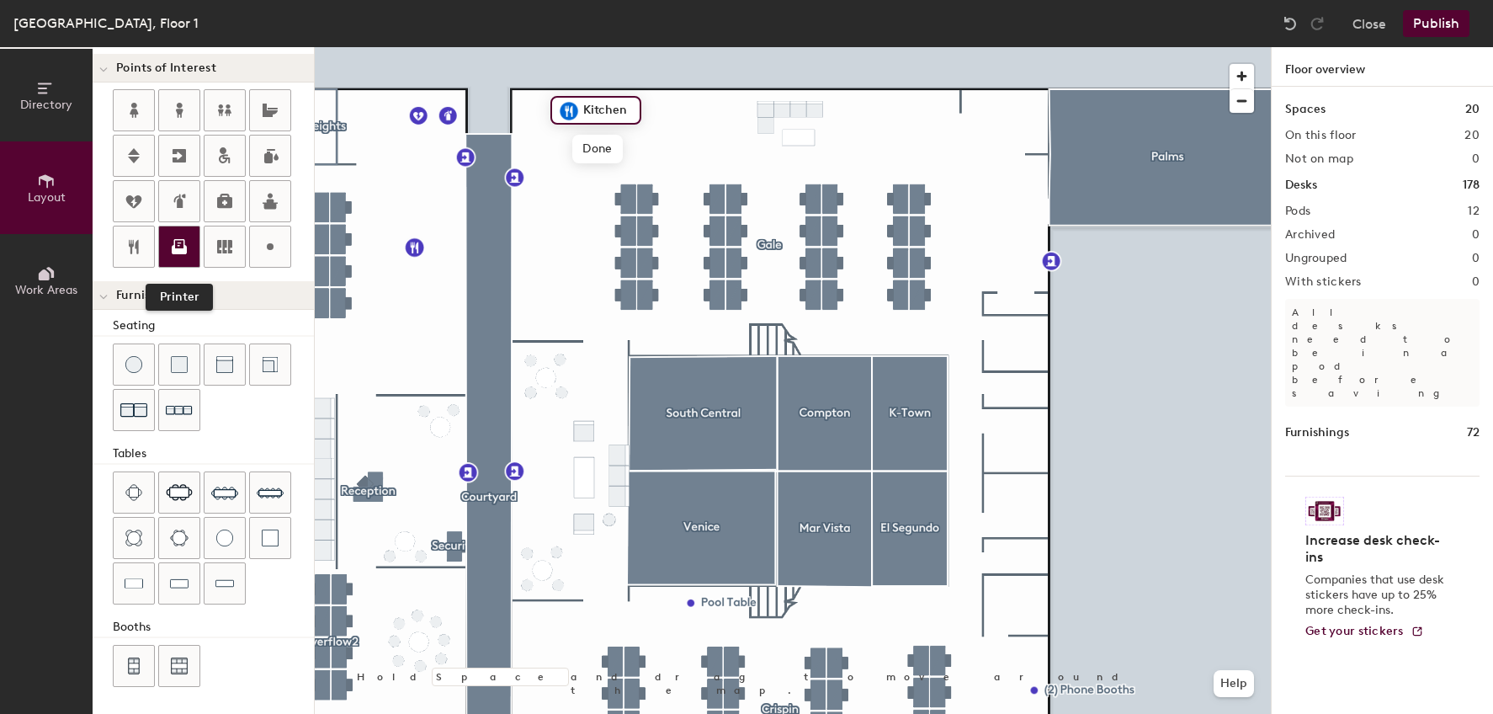
click at [179, 243] on icon at bounding box center [179, 244] width 11 height 10
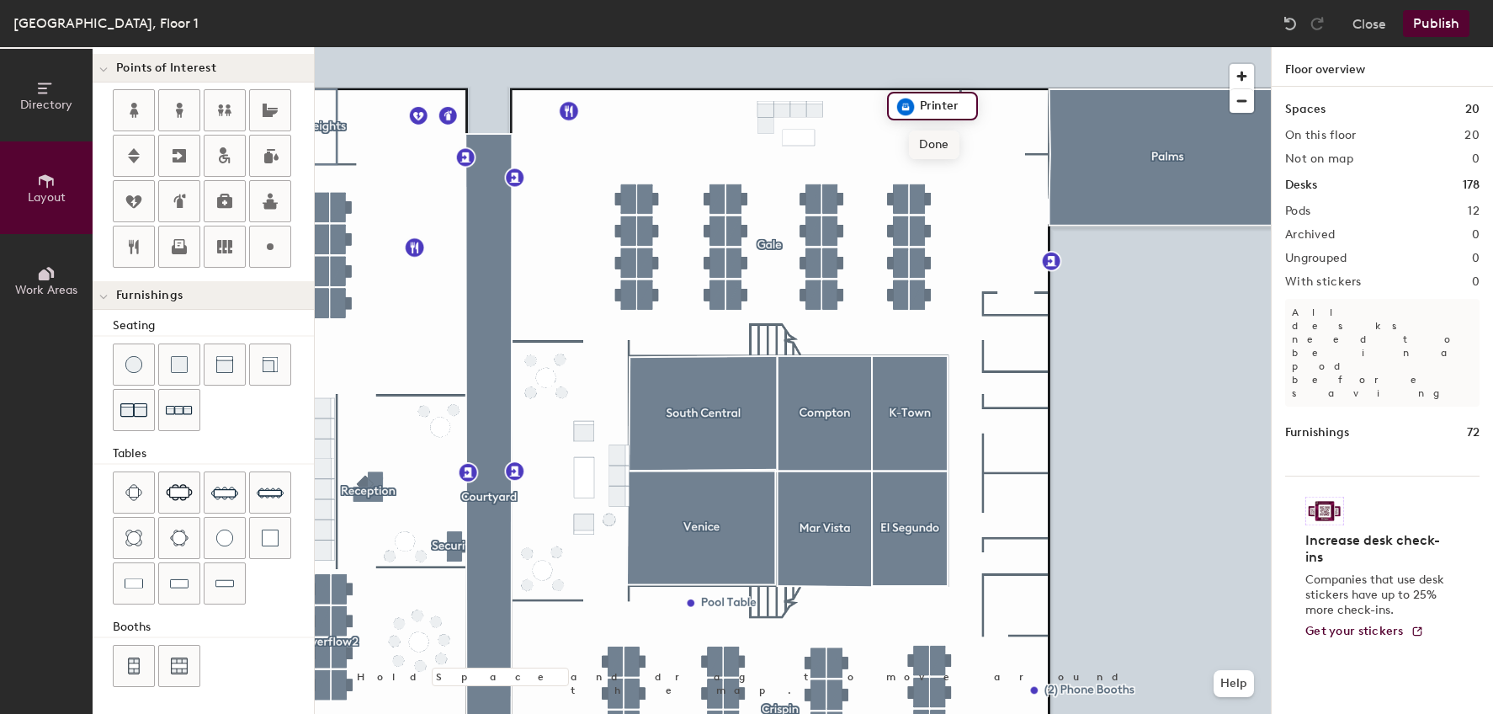
click at [919, 131] on span "Done" at bounding box center [934, 144] width 50 height 29
click at [1183, 47] on div at bounding box center [793, 47] width 956 height 0
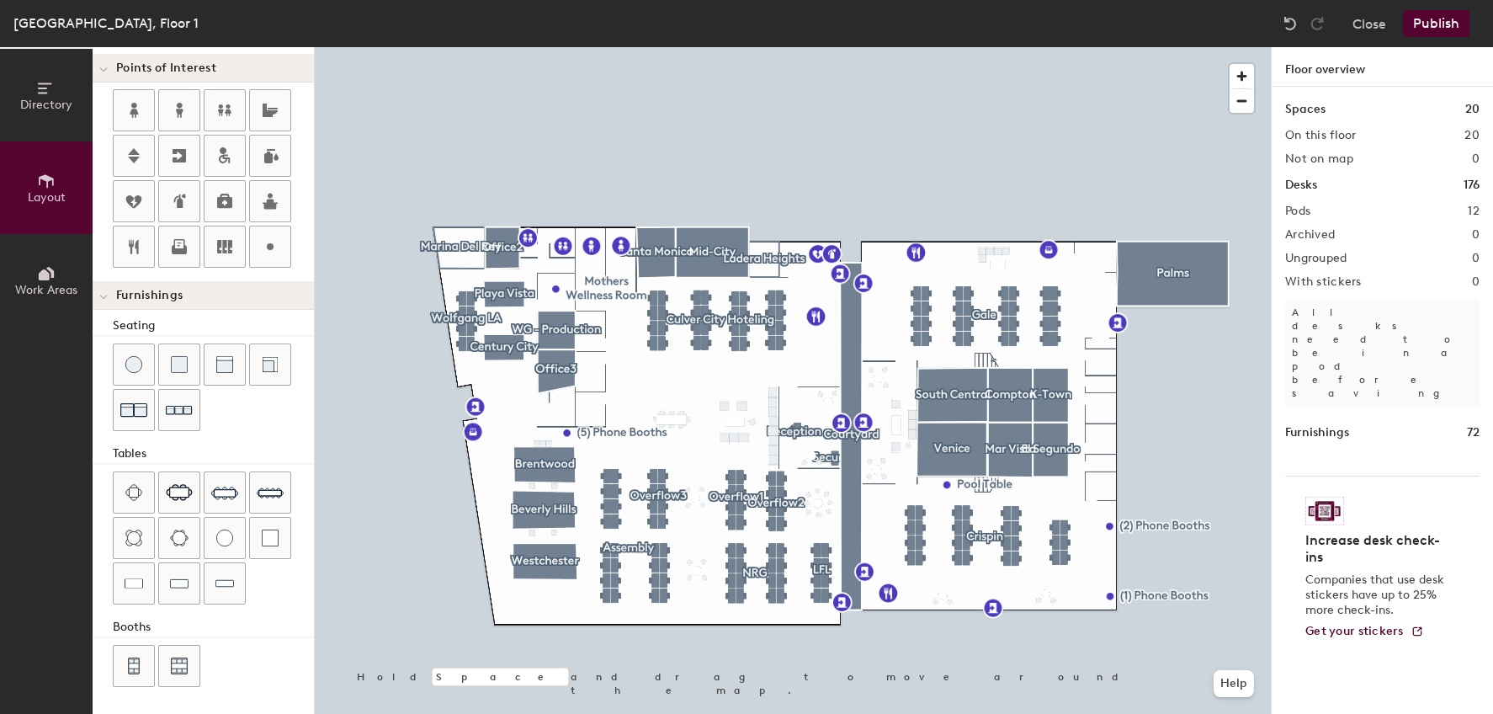
click at [882, 514] on div "Directory Layout Work Areas Layout Add space Resize Desks Points of Interest Fu…" at bounding box center [746, 380] width 1493 height 666
click at [883, 514] on div "Directory Layout Work Areas Layout Add space Resize Desks Points of Interest Fu…" at bounding box center [746, 380] width 1493 height 666
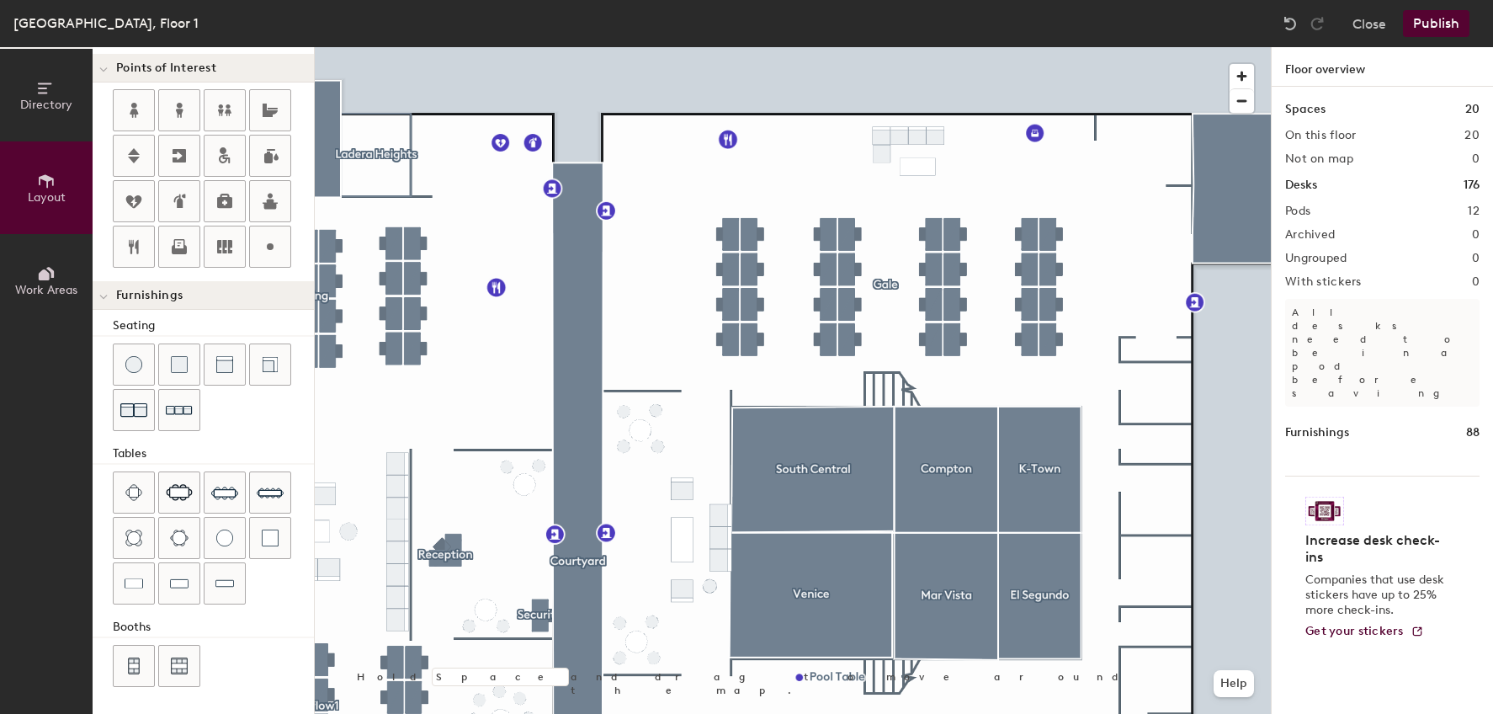
click at [1155, 497] on div "Directory Layout Work Areas Layout Add space Resize Desks Points of Interest Fu…" at bounding box center [746, 380] width 1493 height 666
click at [1155, 448] on div "Directory Layout Work Areas Layout Add space Resize Desks Points of Interest Fu…" at bounding box center [746, 380] width 1493 height 666
click at [1156, 570] on div "Directory Layout Work Areas Layout Add space Resize Desks Points of Interest Fu…" at bounding box center [746, 380] width 1493 height 666
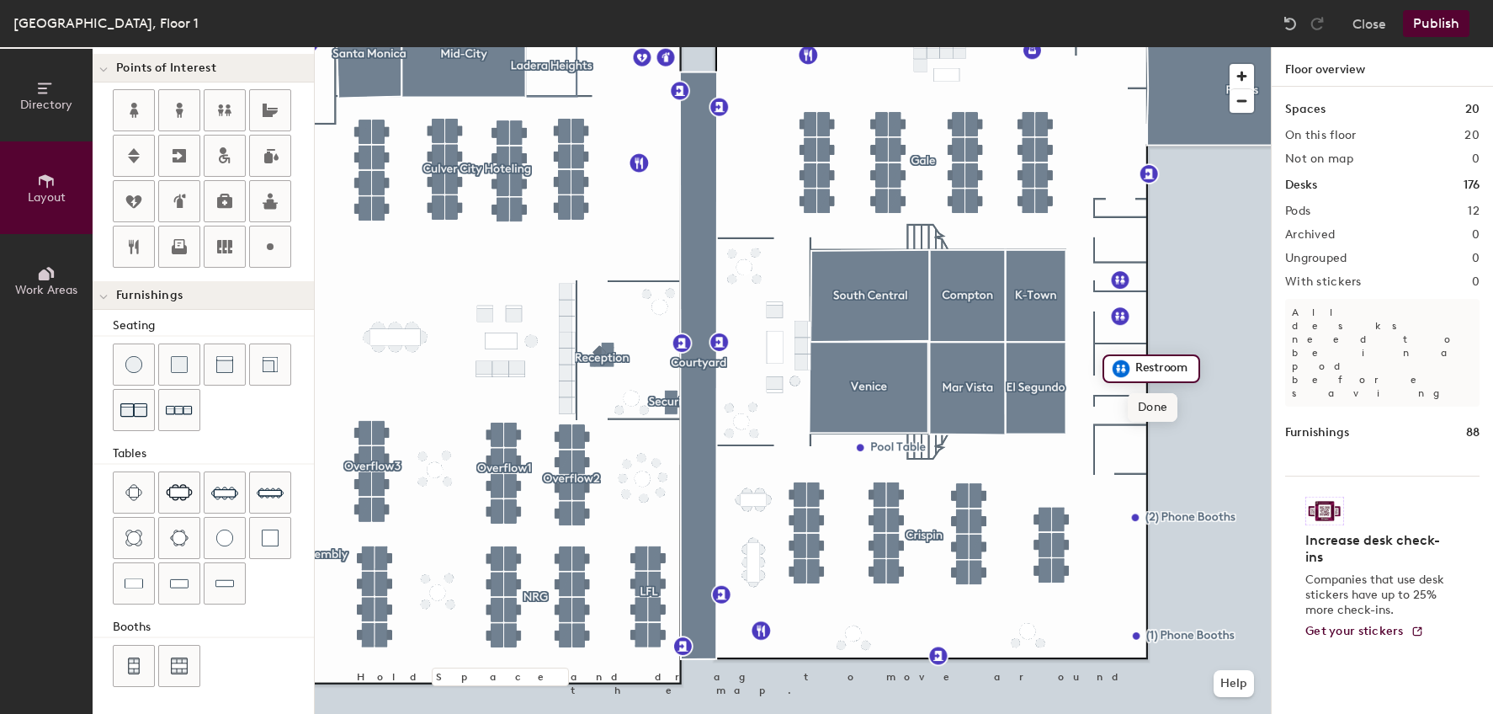
click at [1143, 401] on span "Done" at bounding box center [1153, 407] width 50 height 29
click at [1122, 448] on div "Directory Layout Work Areas Layout Add space Resize Desks Points of Interest Fu…" at bounding box center [746, 380] width 1493 height 666
click at [1120, 241] on div "Directory Layout Work Areas Layout Add space Resize Desks Points of Interest Fu…" at bounding box center [746, 380] width 1493 height 666
type input "20"
type input "[PERSON_NAME]"
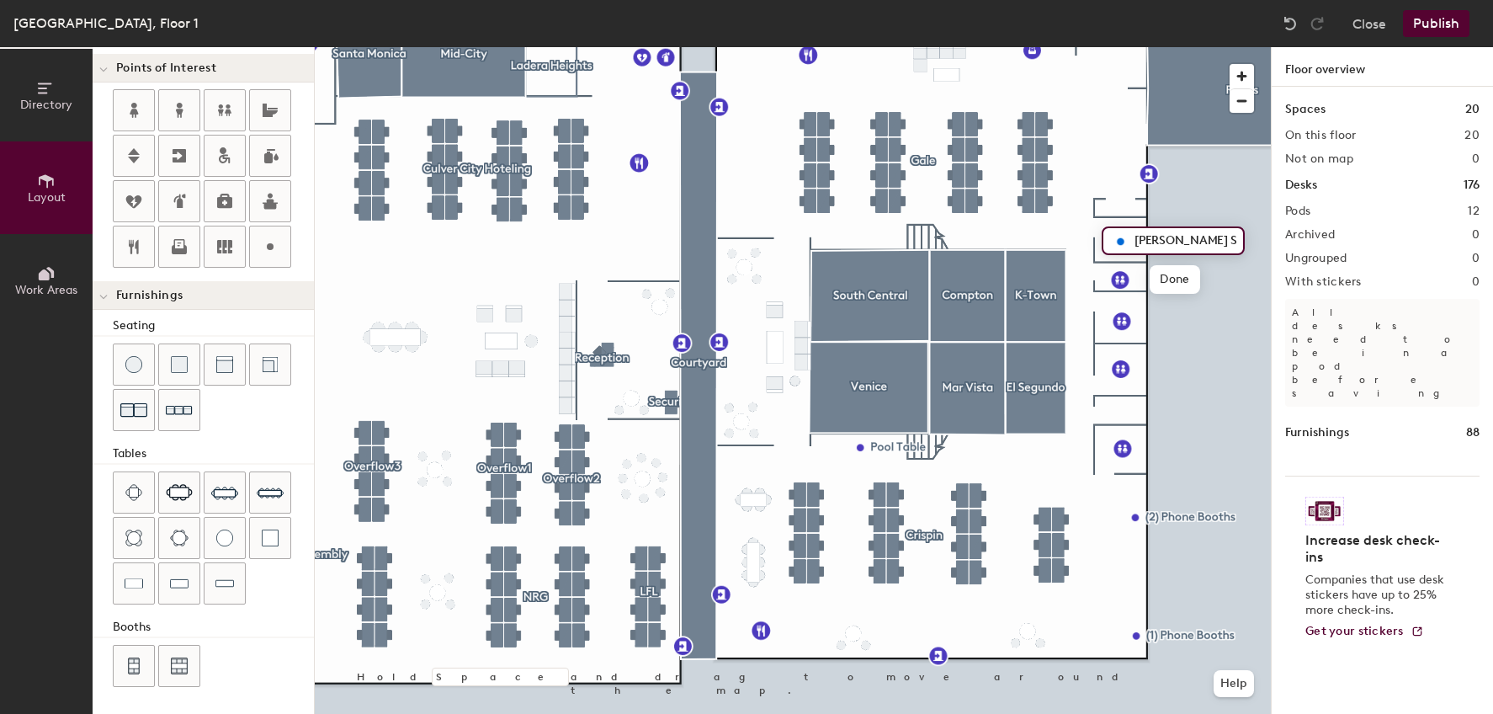
type input "[PERSON_NAME] Storage Room"
click at [1185, 277] on span "Done" at bounding box center [1186, 279] width 50 height 29
click at [1227, 47] on div at bounding box center [793, 47] width 956 height 0
click at [597, 346] on div "Directory Layout Work Areas Layout Add space Resize Desks Points of Interest Fu…" at bounding box center [746, 380] width 1493 height 666
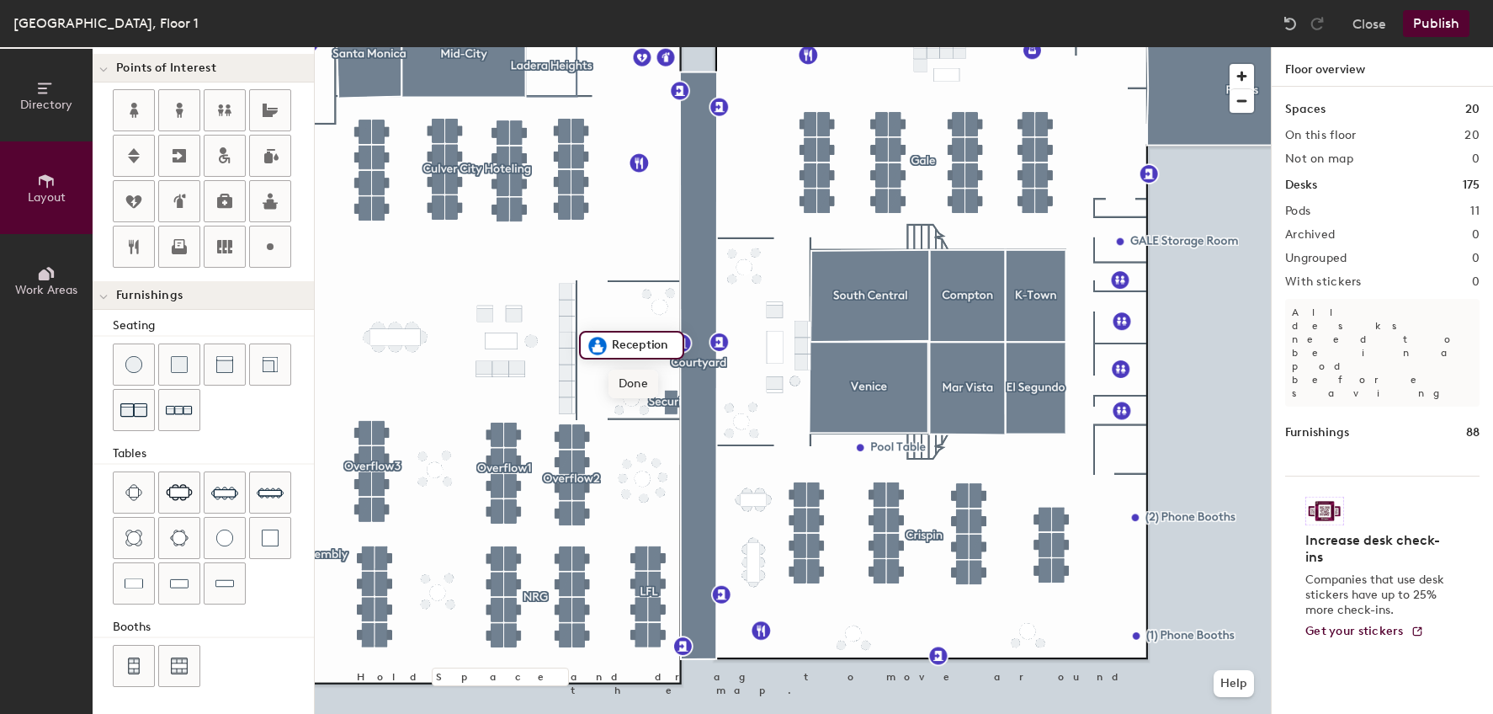
click at [646, 380] on span "Done" at bounding box center [633, 383] width 50 height 29
click at [730, 645] on div "Directory Layout Work Areas Layout Add space Resize Desks Points of Interest Fu…" at bounding box center [746, 380] width 1493 height 666
click at [779, 694] on span "Done" at bounding box center [781, 683] width 50 height 29
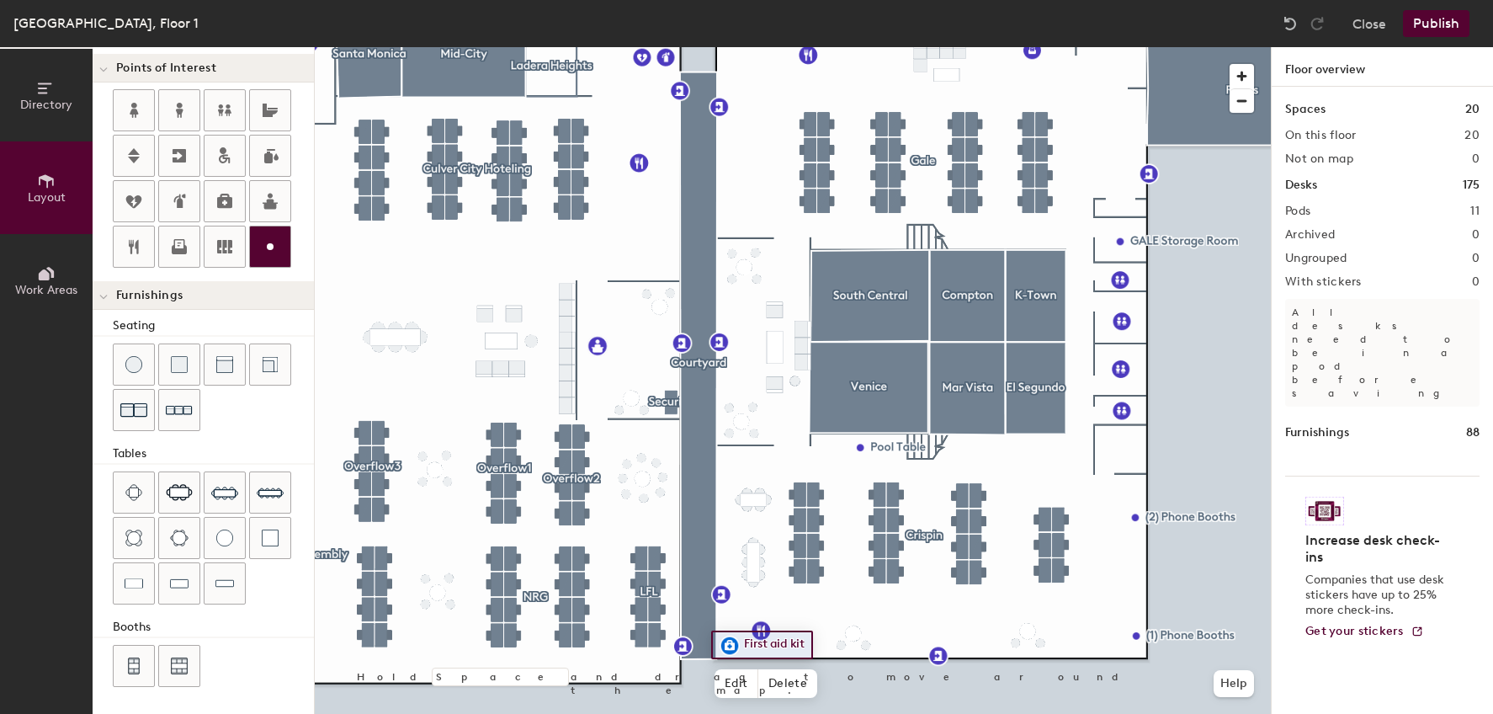
click at [726, 529] on div "Directory Layout Work Areas Layout Add space Resize Desks Points of Interest Fu…" at bounding box center [746, 380] width 1493 height 666
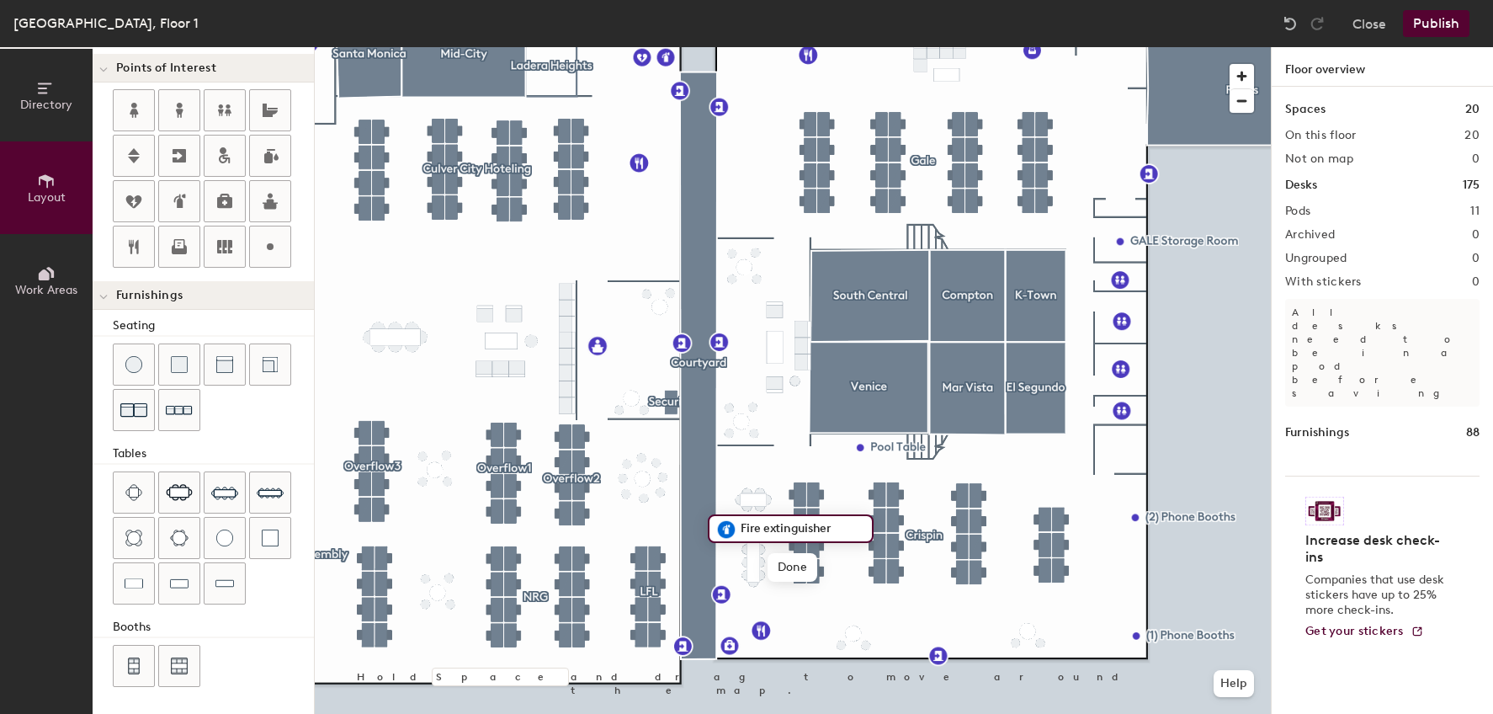
click at [750, 645] on div "Directory Layout Work Areas Layout Add space Resize Desks Points of Interest Fu…" at bounding box center [746, 380] width 1493 height 666
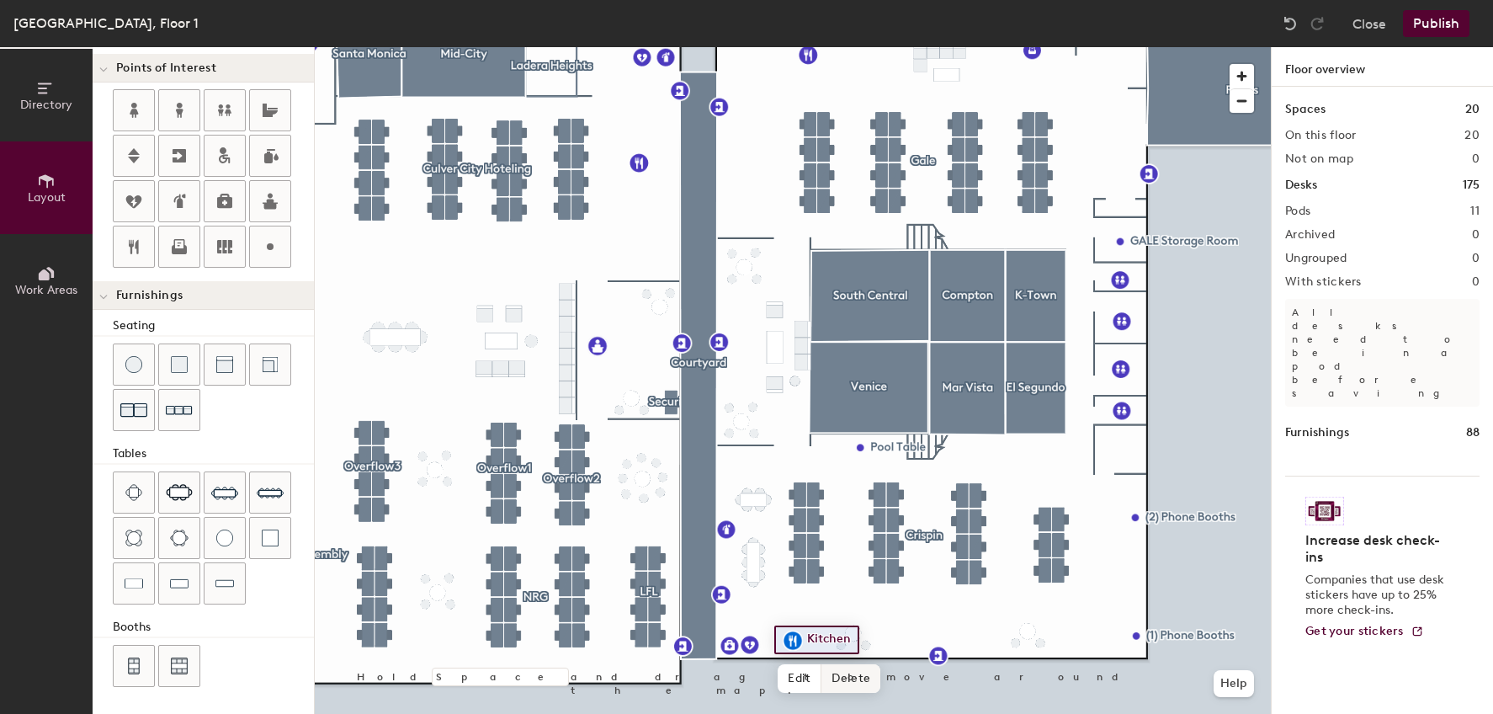
click at [930, 47] on div at bounding box center [793, 47] width 956 height 0
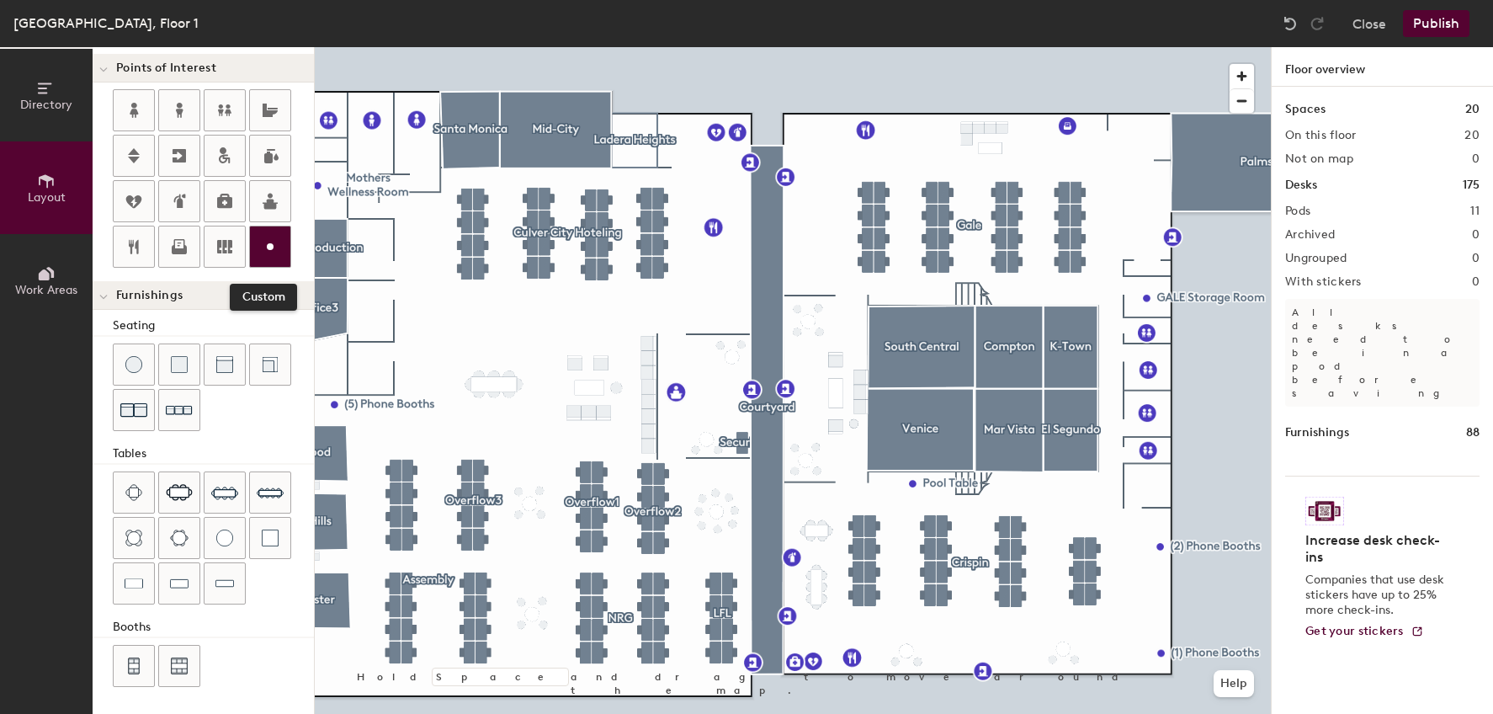
click at [259, 254] on div at bounding box center [270, 246] width 40 height 40
type input "20"
type input "IDF Room"
click at [374, 248] on div "Directory Layout Work Areas Layout Add space Resize Desks Points of Interest Fu…" at bounding box center [746, 380] width 1493 height 666
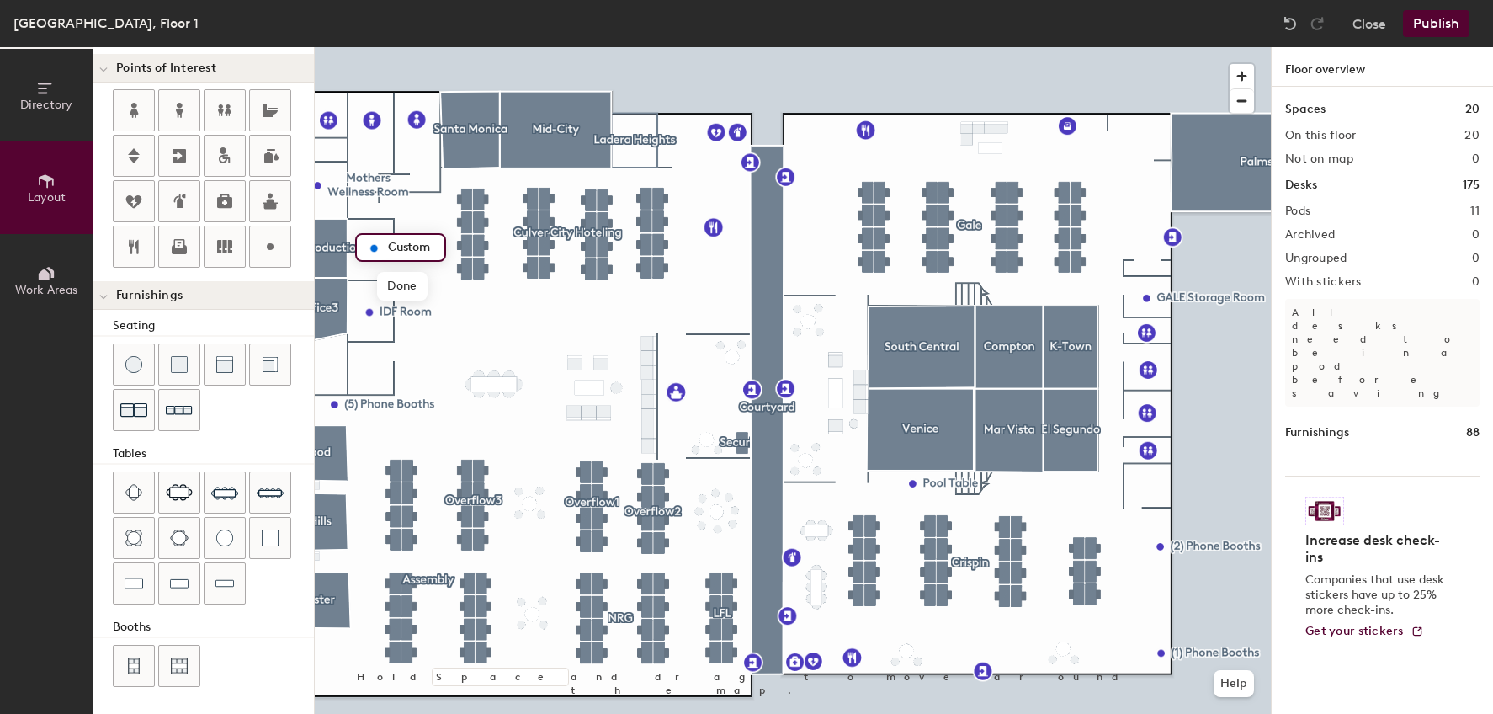
type input "20"
type input "n"
type input "s"
click at [391, 244] on input "Storage" at bounding box center [411, 248] width 54 height 24
type input "*Storage"
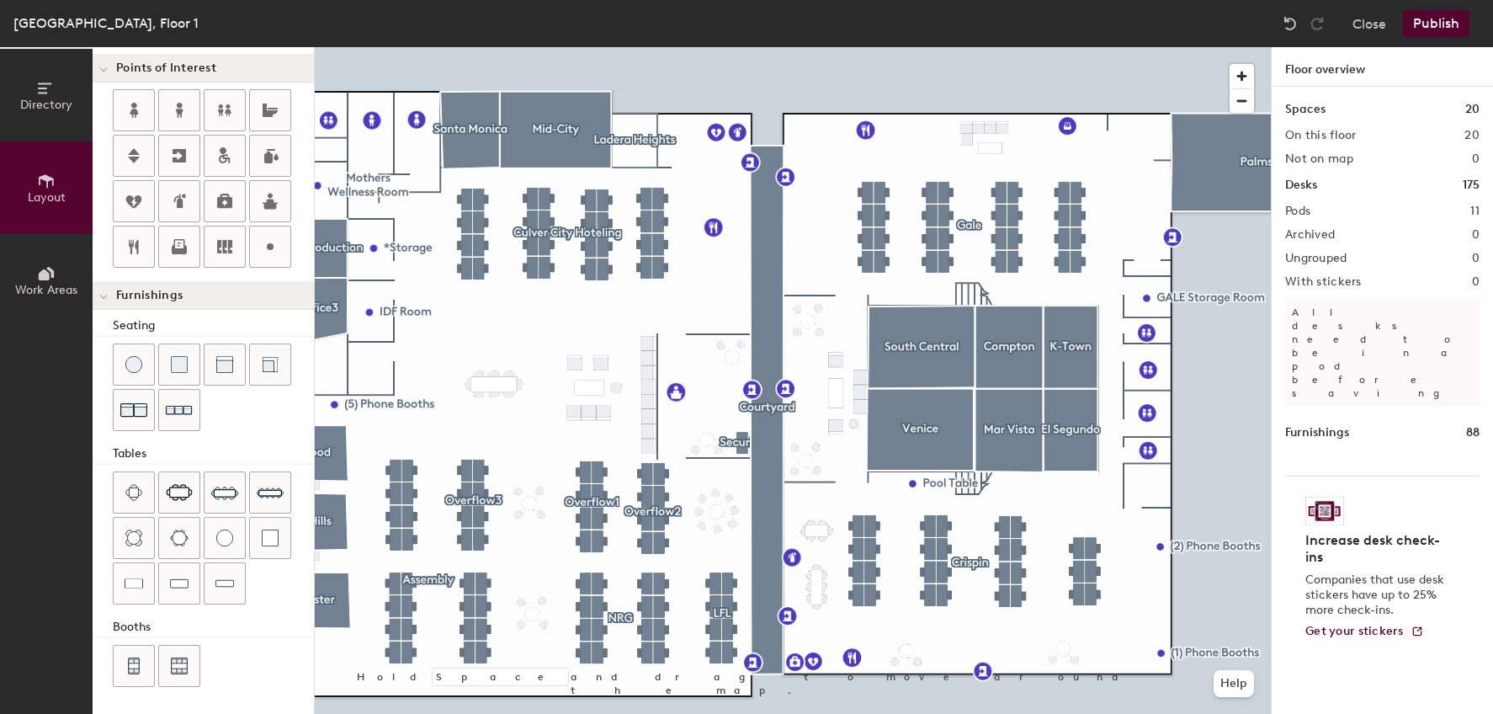
click at [370, 369] on div "Directory Layout Work Areas Layout Add space Resize Desks Points of Interest Fu…" at bounding box center [746, 380] width 1493 height 666
type input "20"
type input "*Storage"
click at [399, 415] on span "Done" at bounding box center [402, 406] width 50 height 29
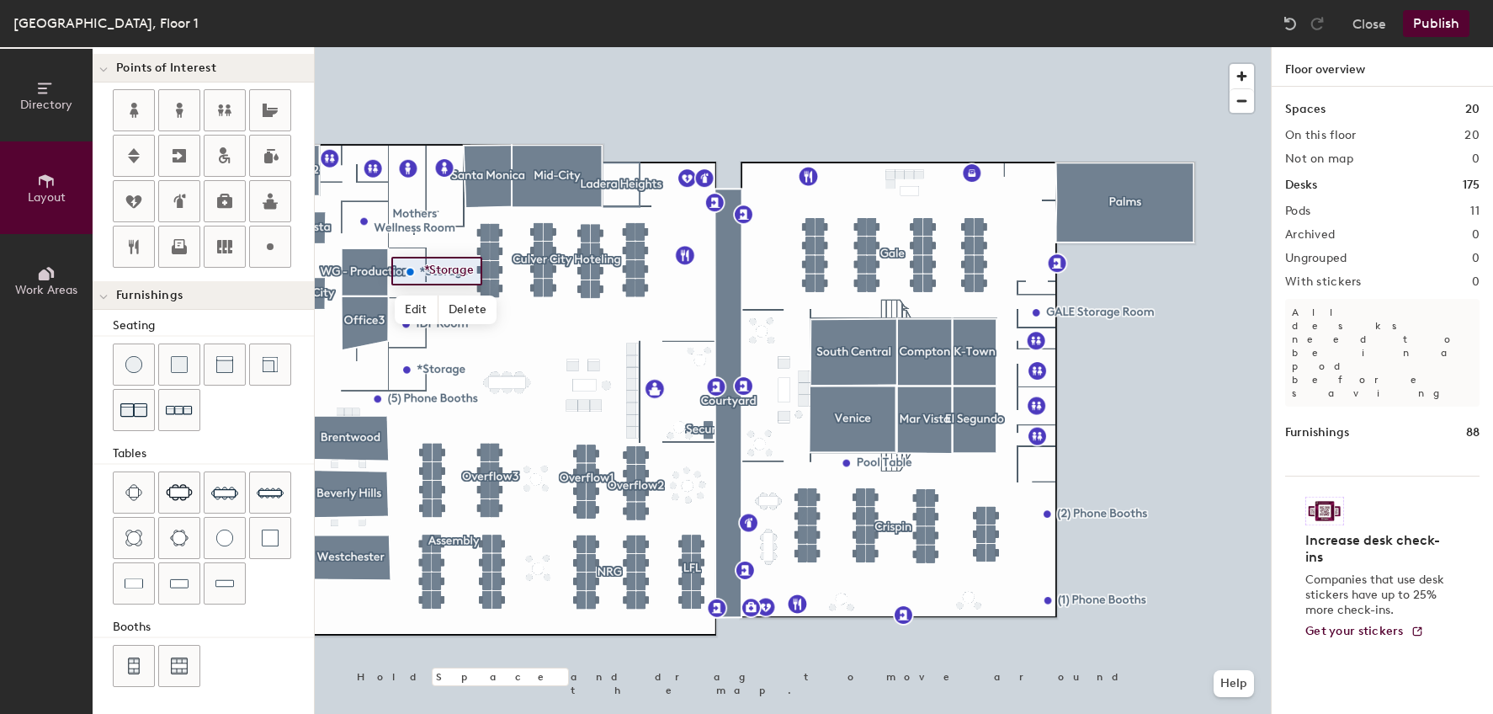
type input "20"
click at [422, 302] on span "Edit" at bounding box center [417, 309] width 44 height 29
click at [473, 268] on input "*Storage" at bounding box center [450, 271] width 61 height 24
type input "*Storage E"
click at [428, 47] on div at bounding box center [793, 47] width 956 height 0
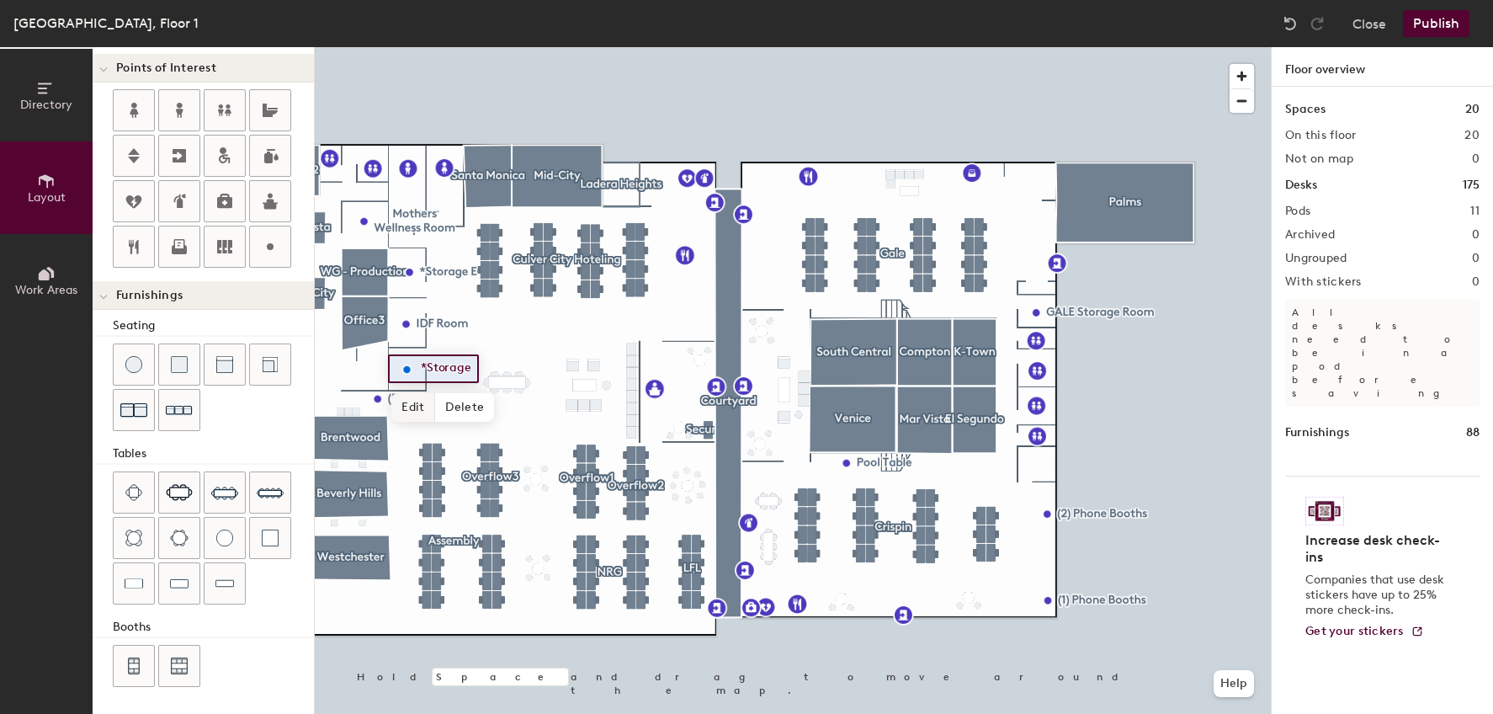
click at [412, 400] on span "Edit" at bounding box center [413, 407] width 44 height 29
type input "20"
click at [483, 369] on div "*Storage" at bounding box center [437, 368] width 98 height 29
click at [476, 369] on div "*Storage" at bounding box center [437, 368] width 98 height 29
click at [467, 367] on input "*Storage" at bounding box center [447, 369] width 61 height 24
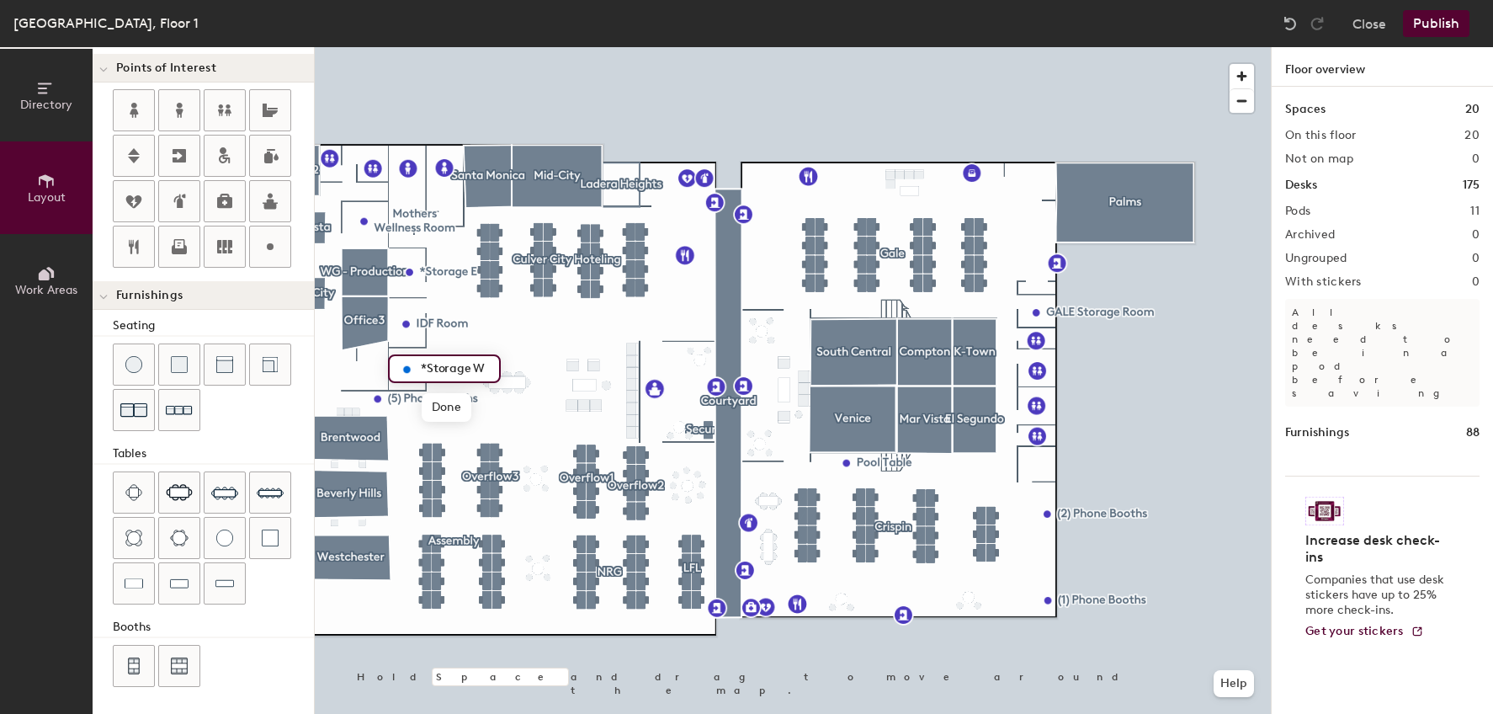
type input "*Storage W"
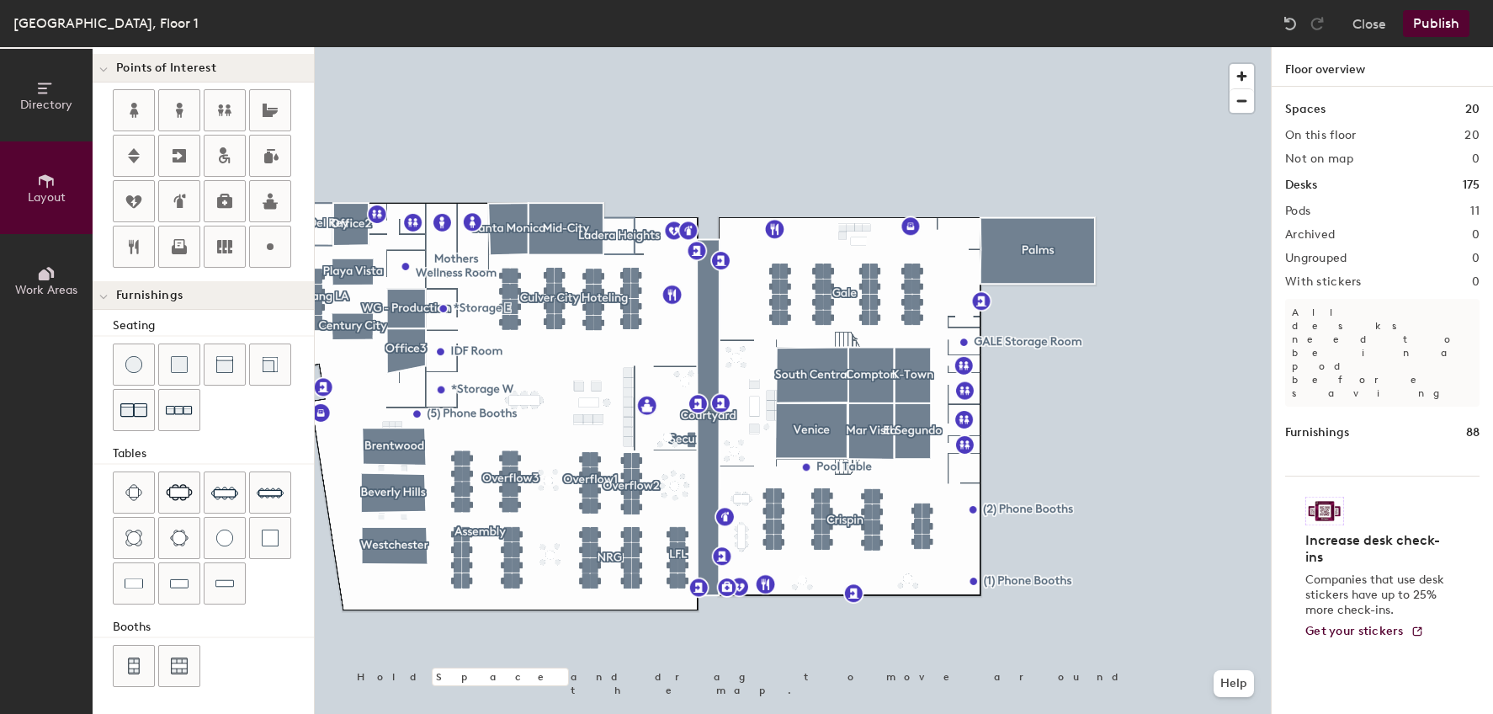
click at [1441, 21] on button "Publish" at bounding box center [1436, 23] width 66 height 27
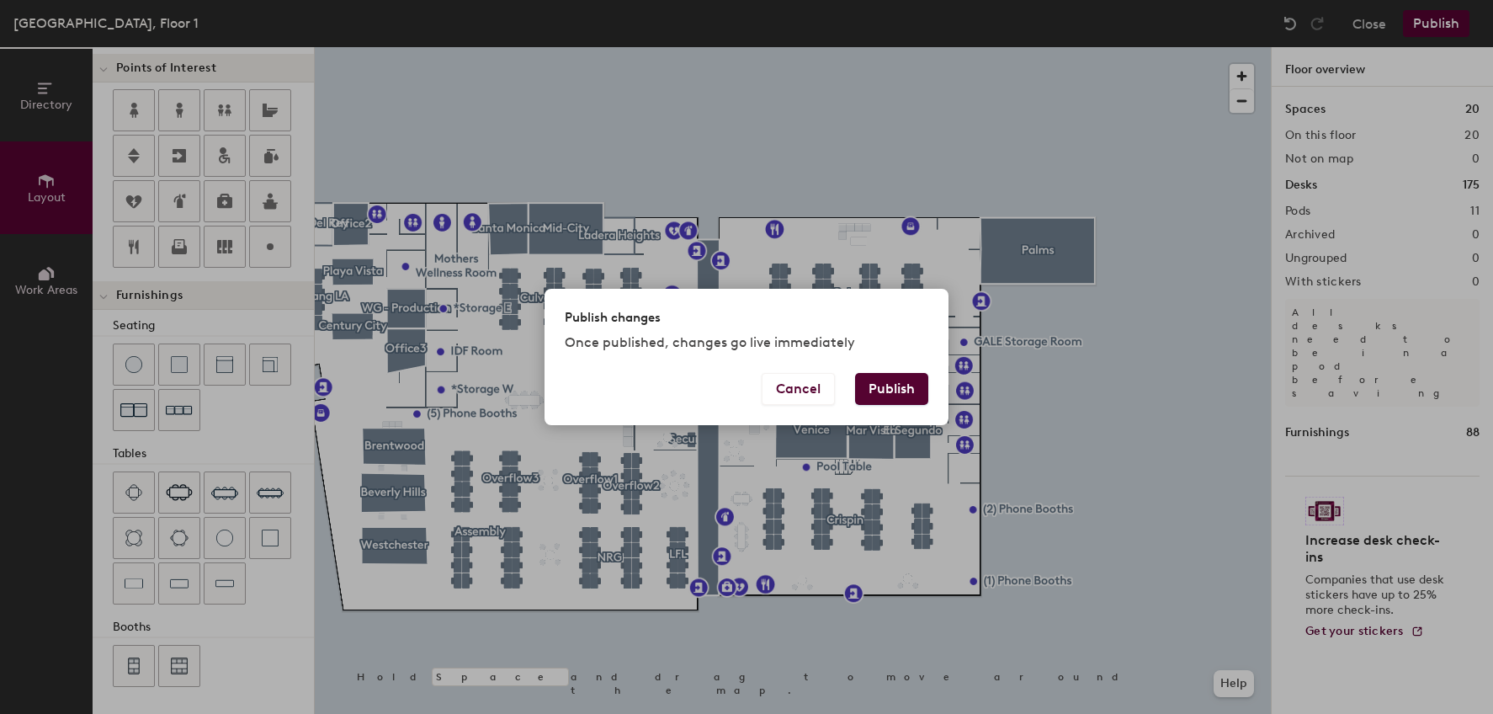
click at [909, 376] on button "Publish" at bounding box center [891, 389] width 73 height 32
type input "20"
